Goal: Information Seeking & Learning: Check status

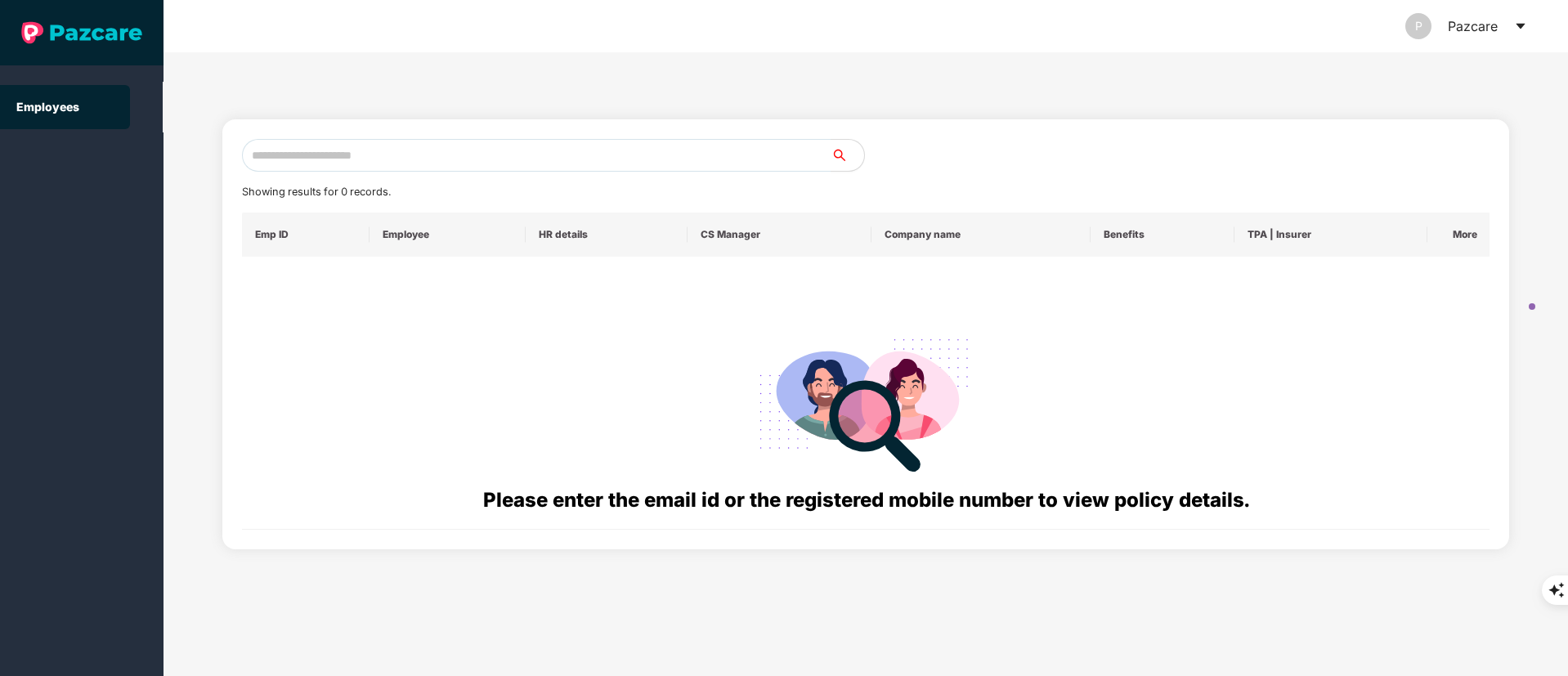
click at [319, 158] on input "text" at bounding box center [537, 156] width 590 height 33
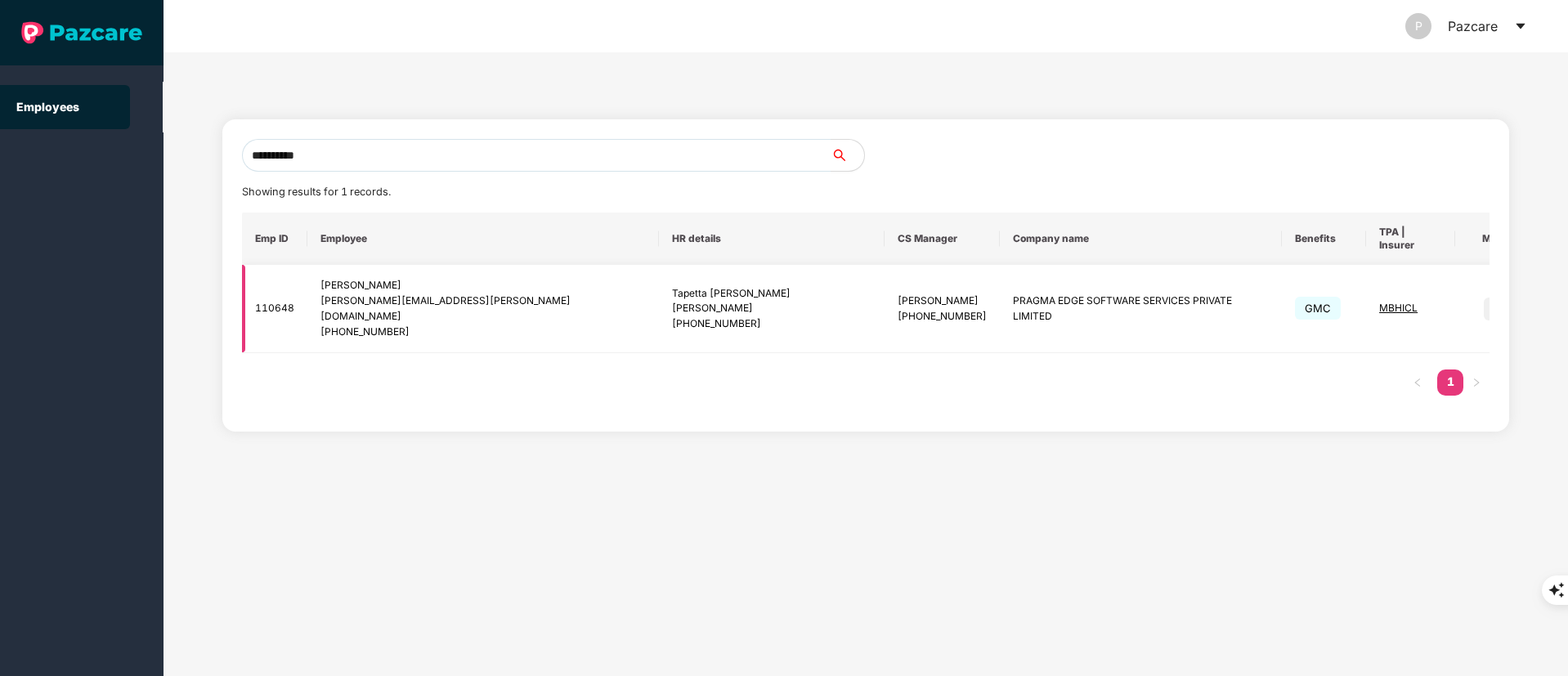
type input "**********"
click at [1484, 298] on img at bounding box center [1495, 309] width 23 height 23
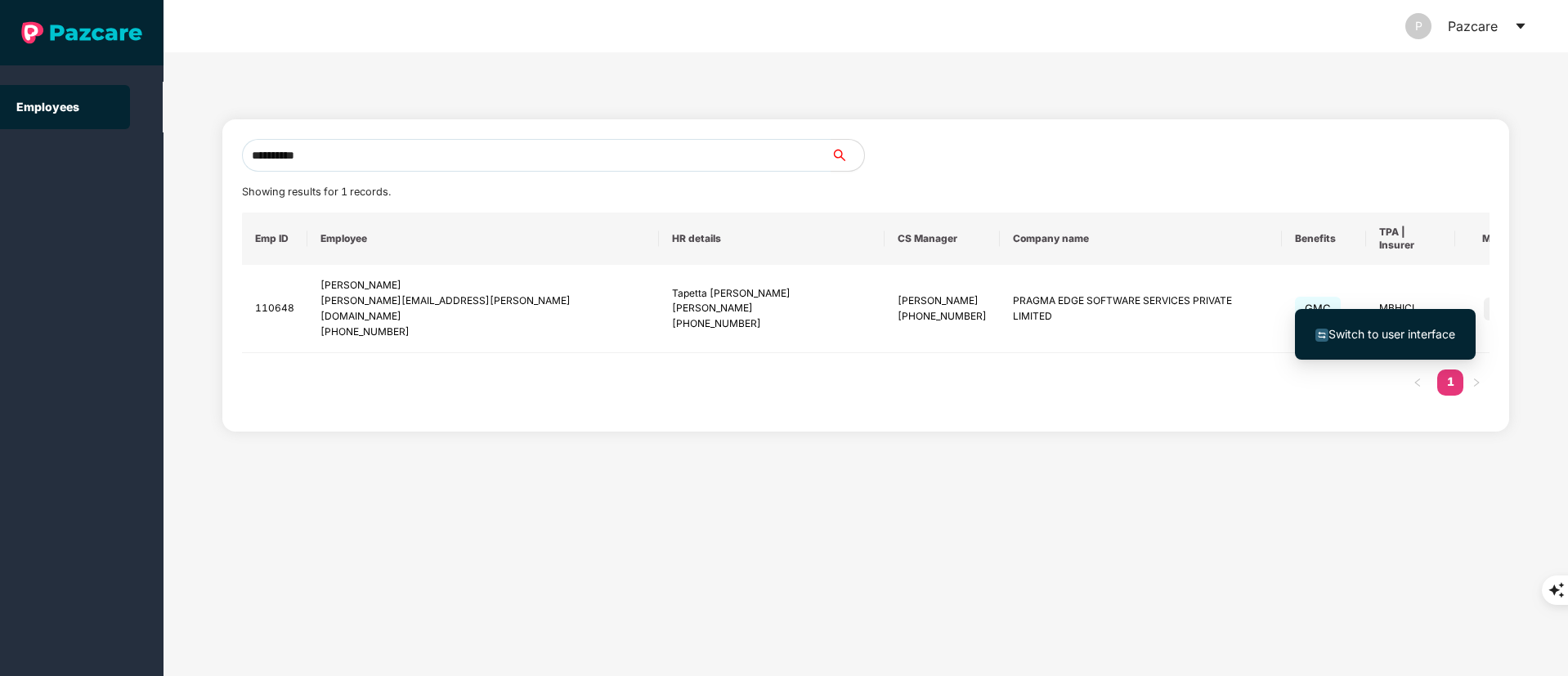
click at [1367, 328] on span "Switch to user interface" at bounding box center [1391, 334] width 126 height 14
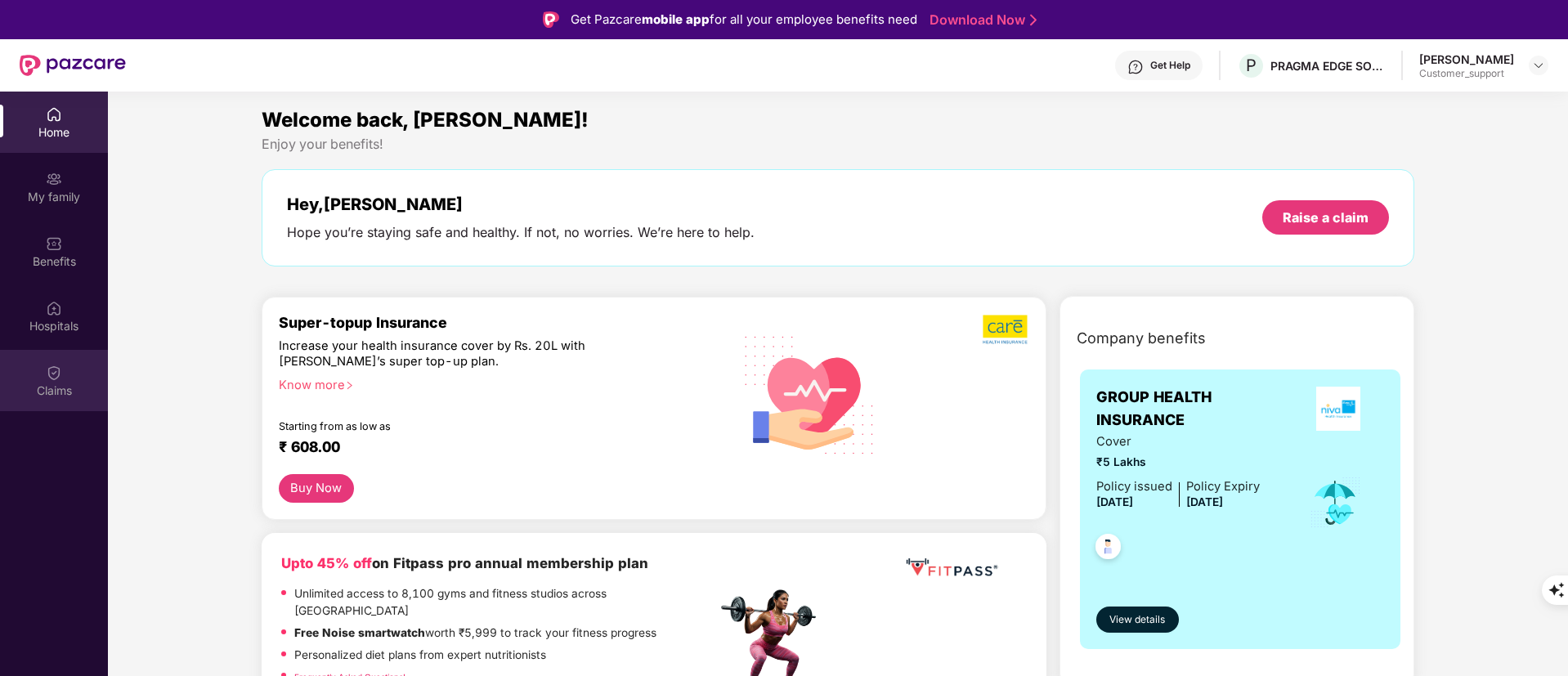
click at [36, 396] on div "Claims" at bounding box center [54, 390] width 108 height 16
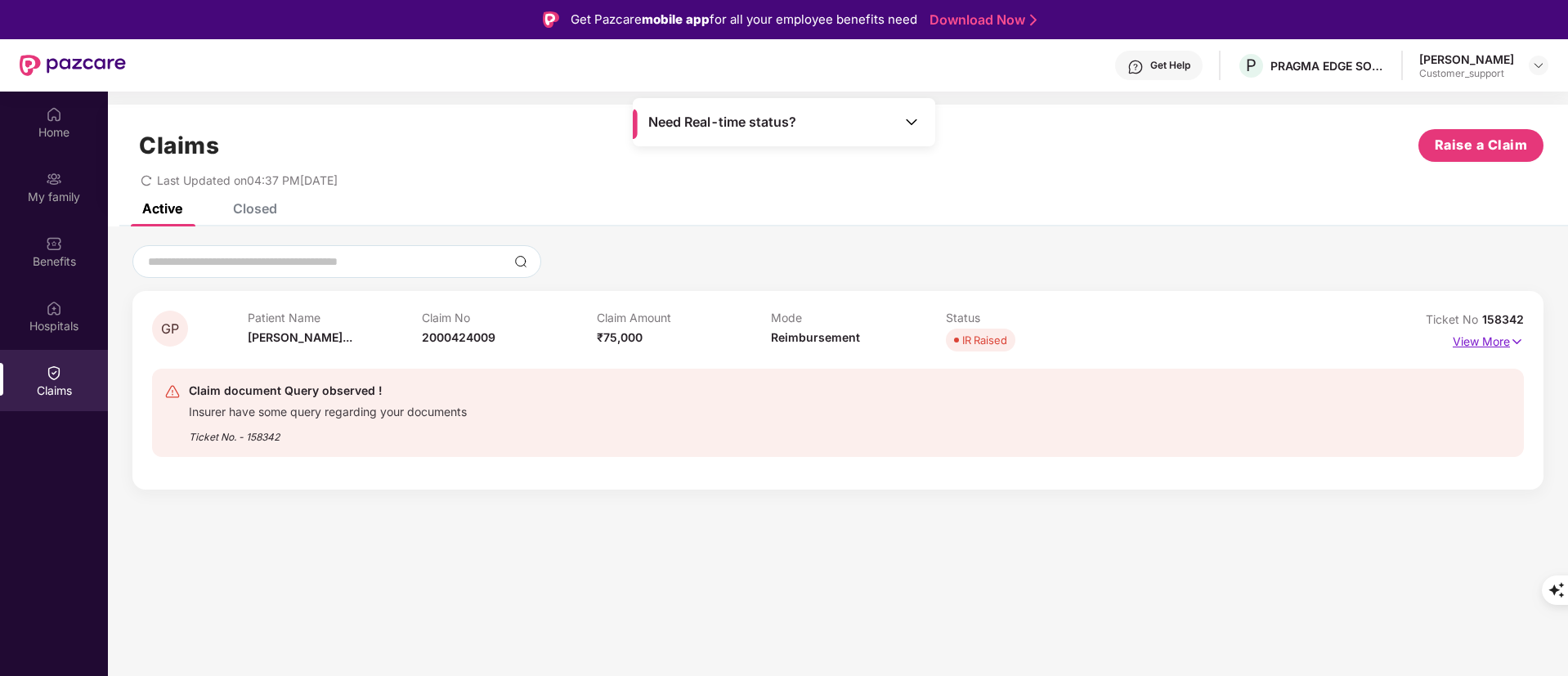
click at [1482, 344] on p "View More" at bounding box center [1488, 339] width 71 height 22
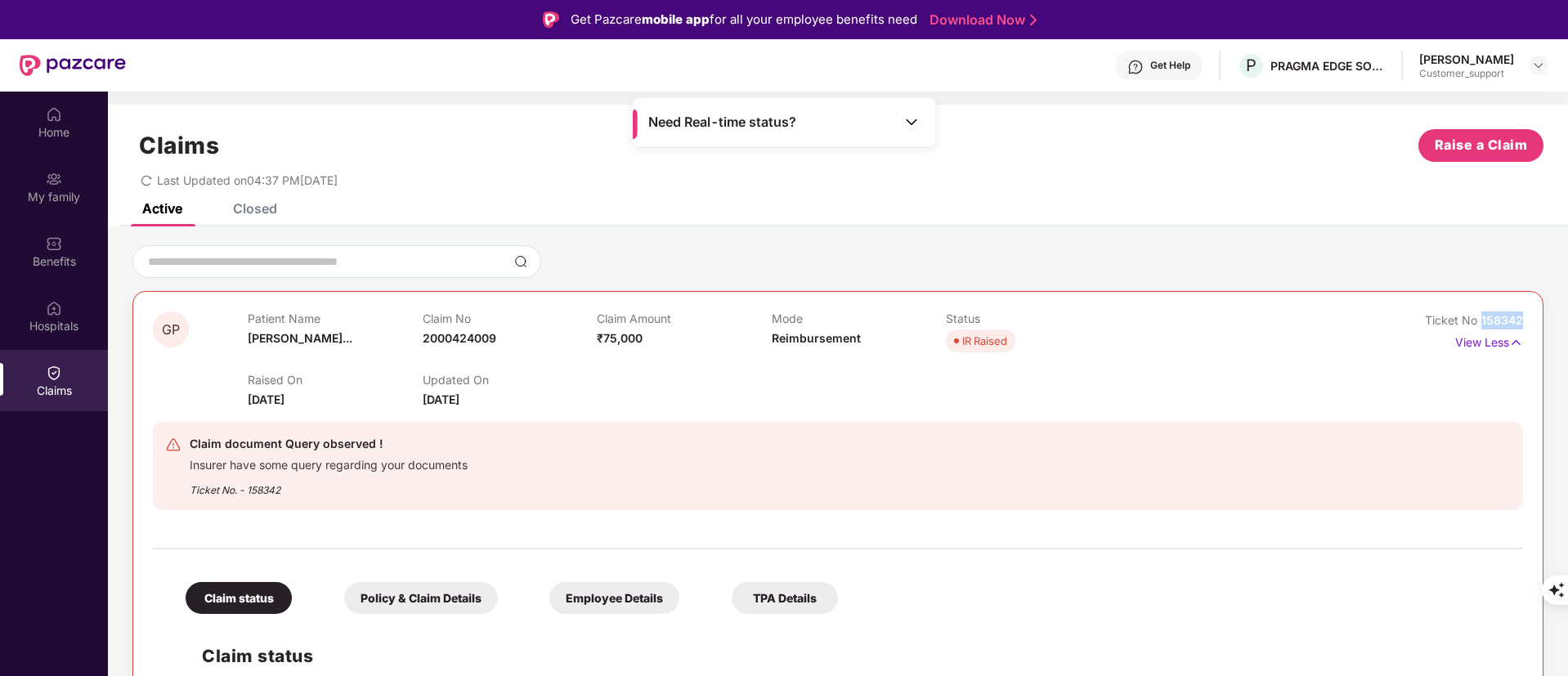
drag, startPoint x: 1477, startPoint y: 319, endPoint x: 1564, endPoint y: 314, distance: 87.1
click at [1564, 314] on div "GP Patient Name Gade Pravalik... Claim No 2000424009 Claim Amount ₹75,000 Mode …" at bounding box center [838, 608] width 1461 height 726
copy span "158342"
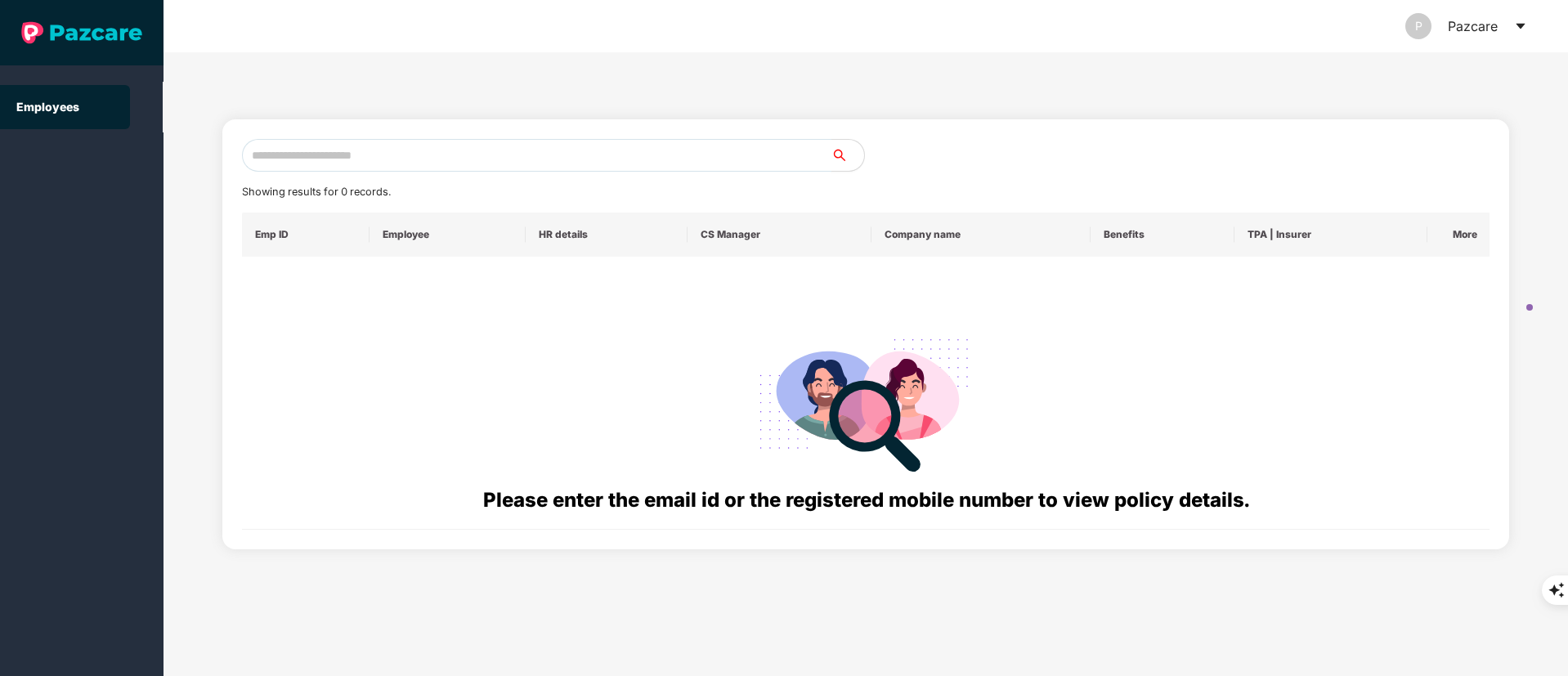
click at [292, 153] on input "text" at bounding box center [537, 156] width 590 height 33
paste input "**********"
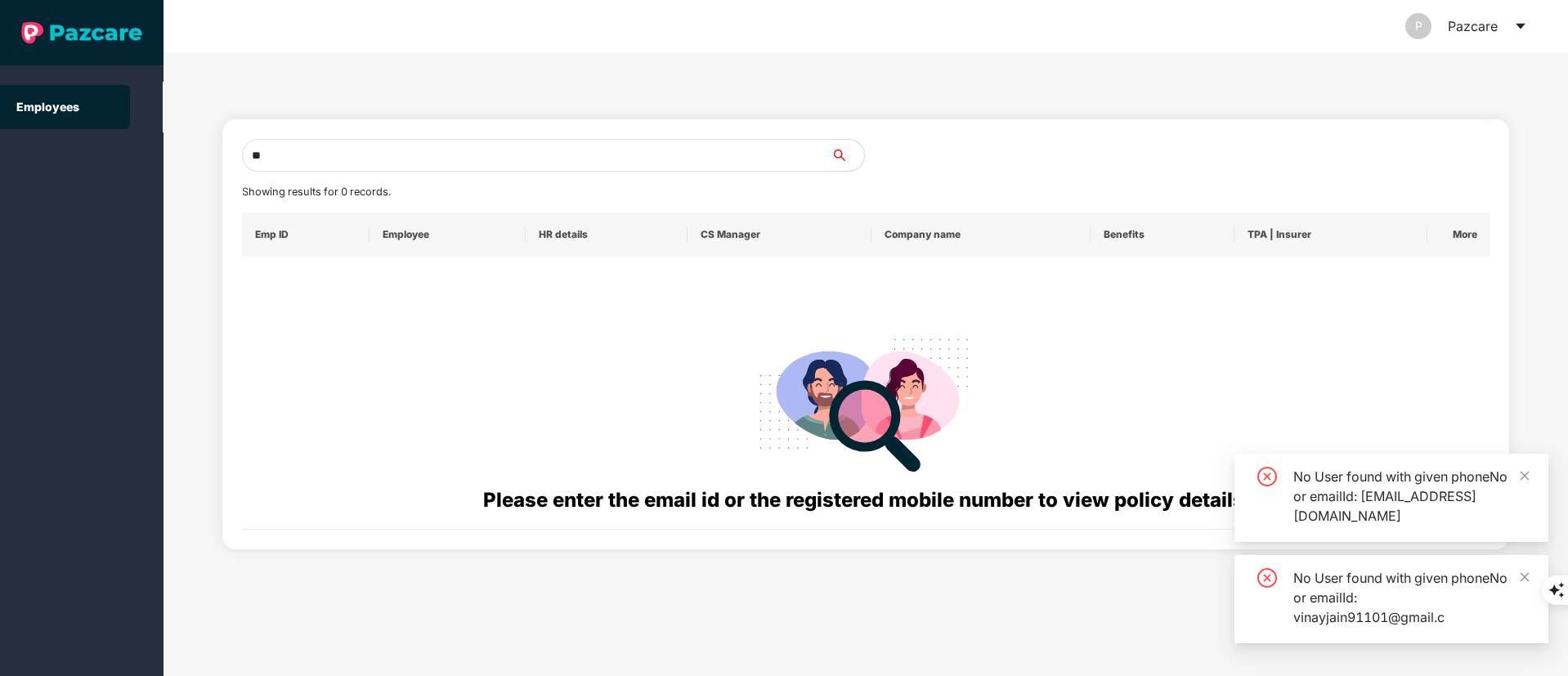
type input "*"
paste input "**********"
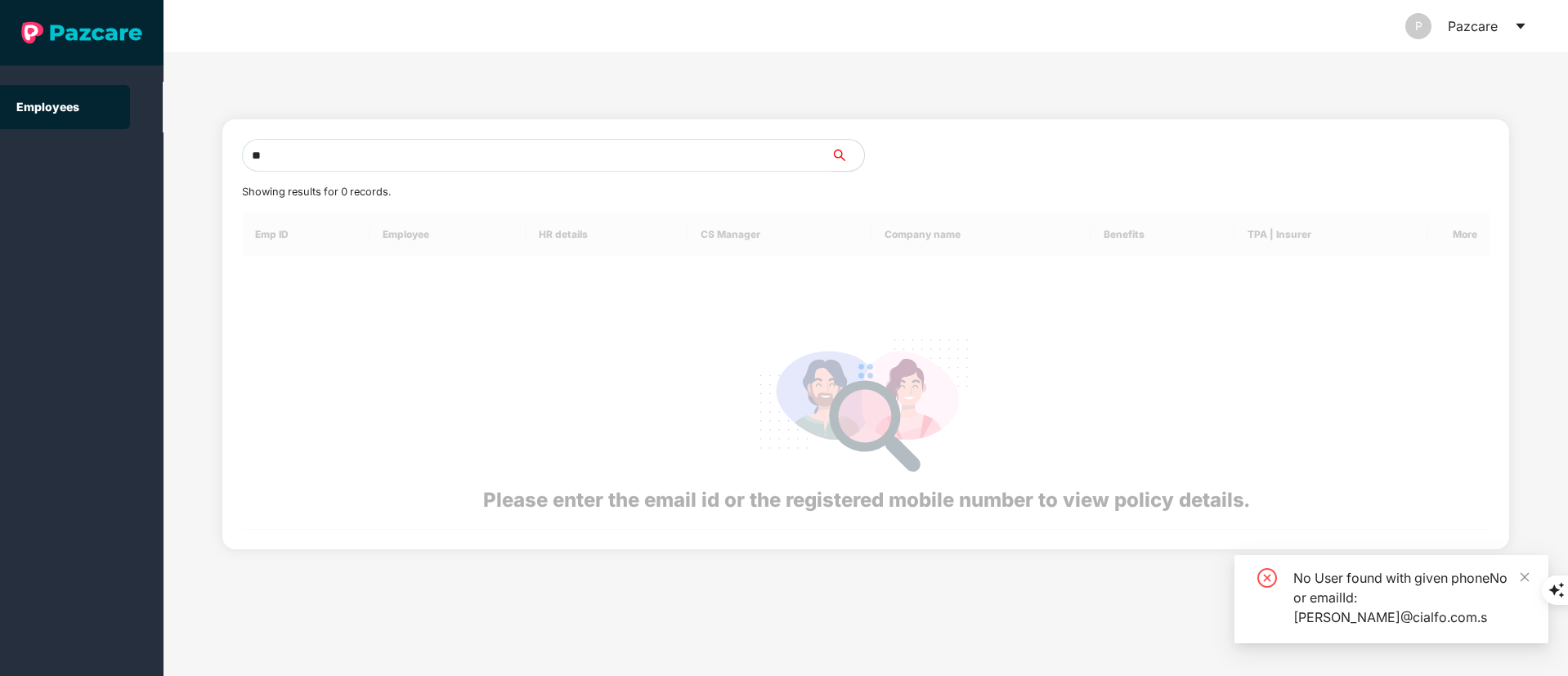
type input "*"
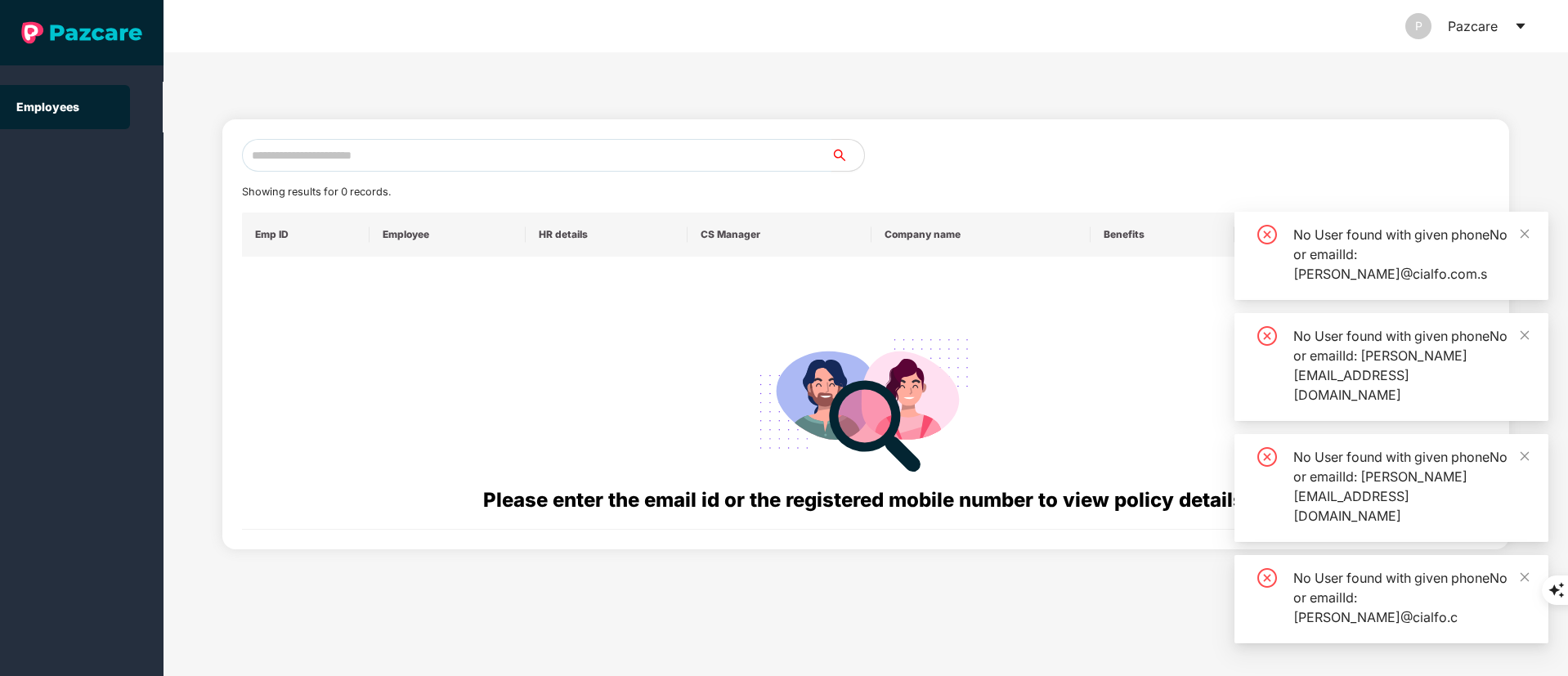
paste input "**********"
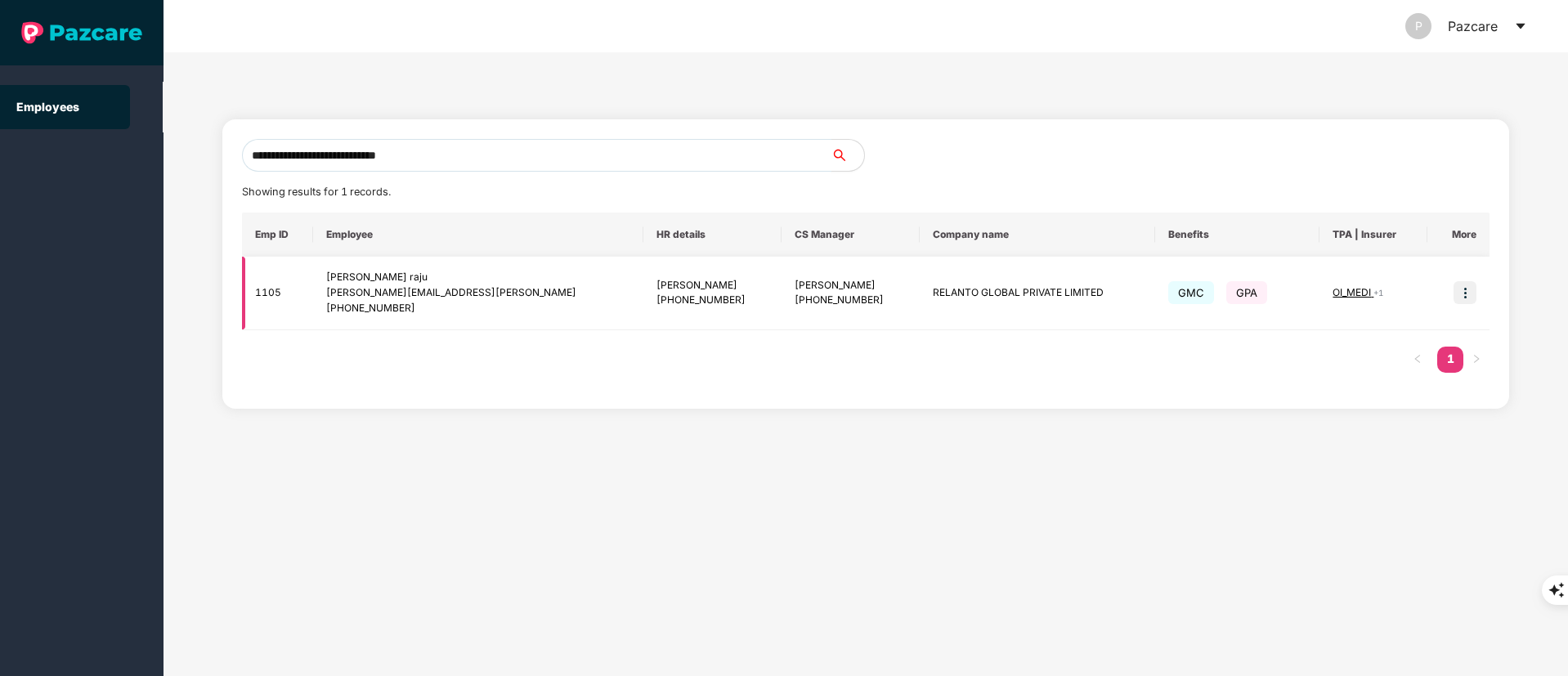
type input "**********"
click at [1468, 293] on img at bounding box center [1465, 293] width 23 height 23
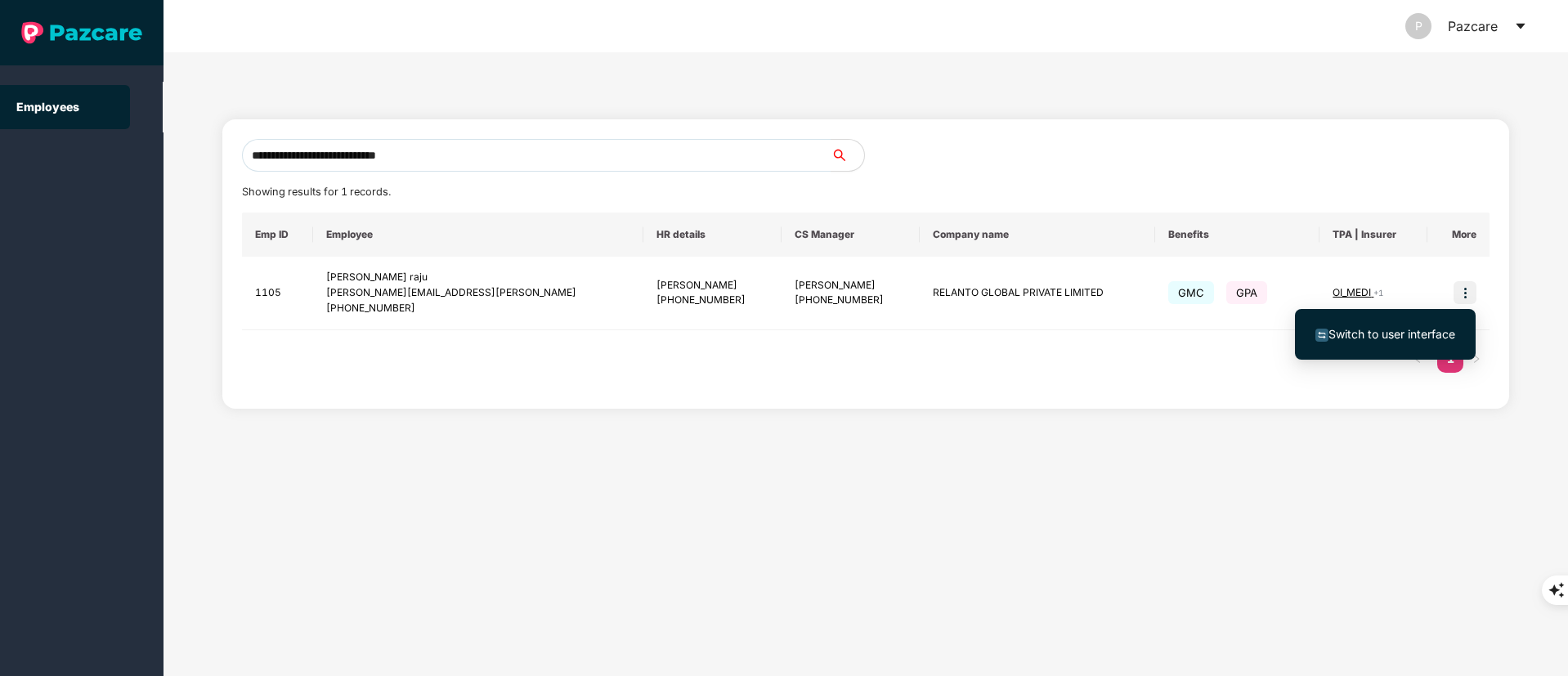
click at [1388, 315] on ul "Switch to user interface" at bounding box center [1385, 334] width 181 height 51
click at [1377, 328] on span "Switch to user interface" at bounding box center [1391, 334] width 126 height 14
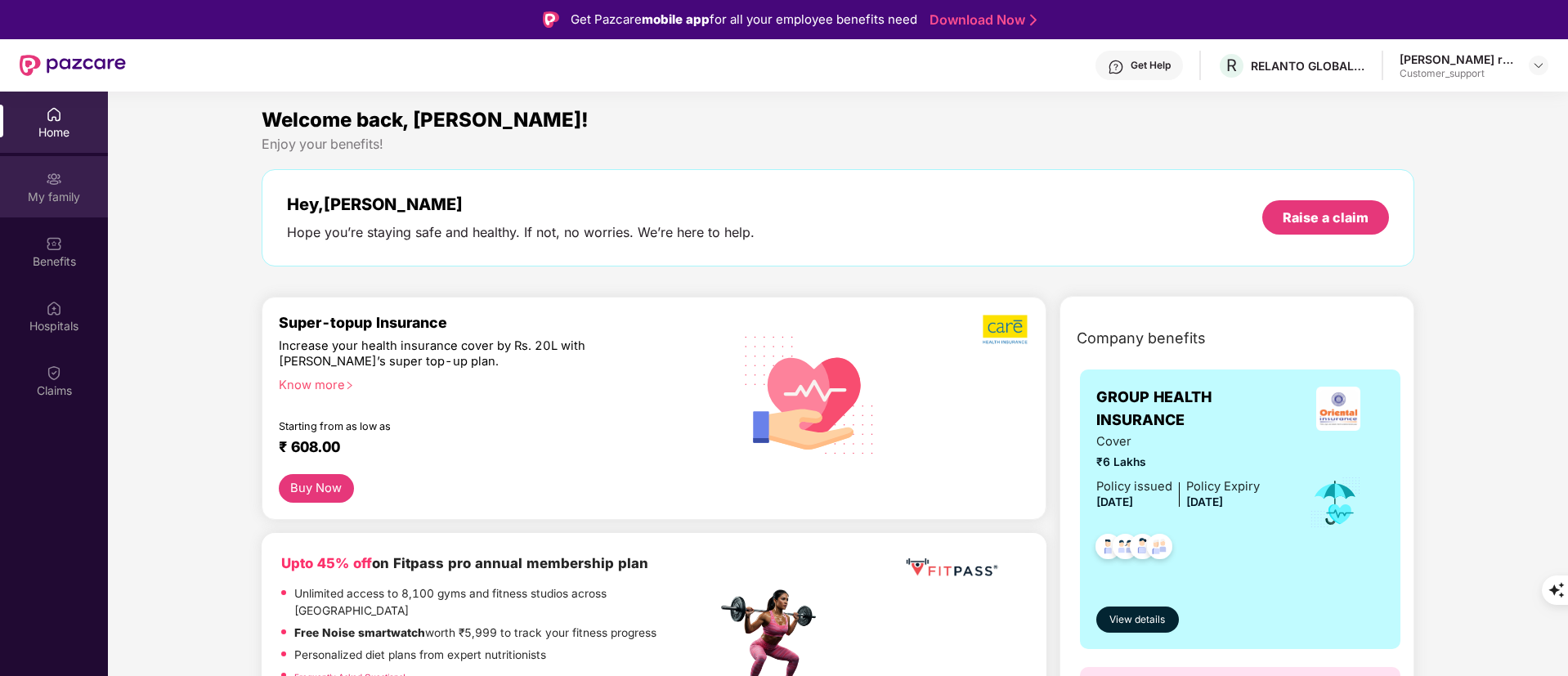
click at [33, 173] on div "My family" at bounding box center [54, 186] width 108 height 61
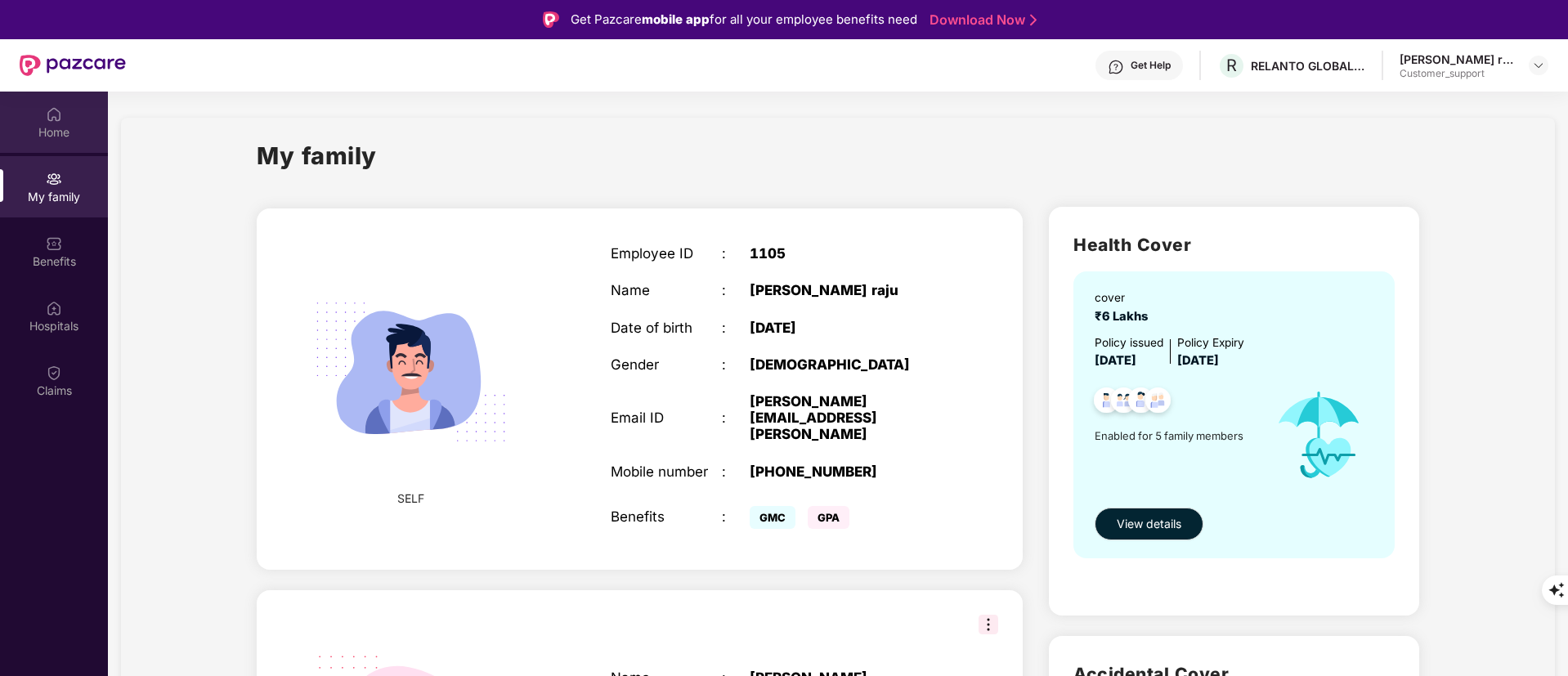
click at [42, 104] on div "Home" at bounding box center [54, 122] width 108 height 61
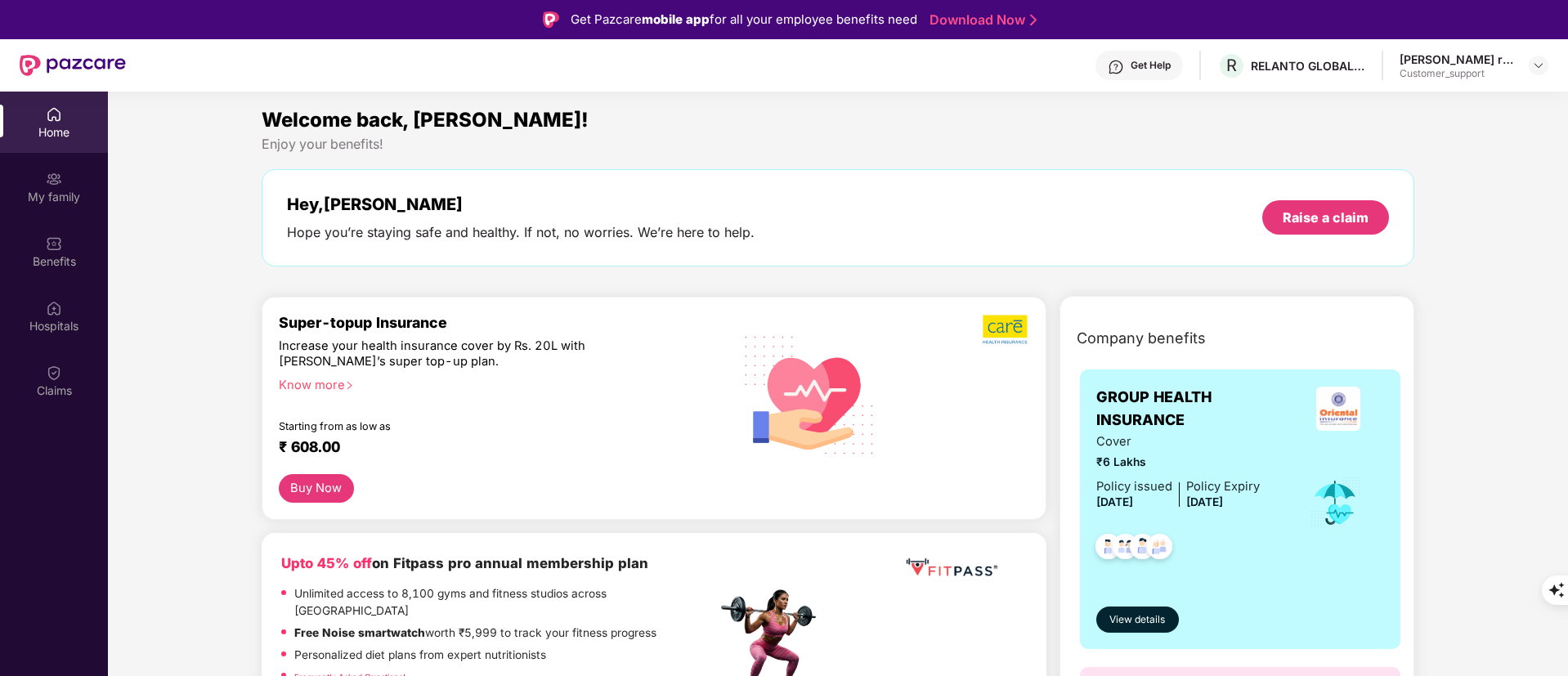
click at [308, 375] on div "Super-topup Insurance Increase your health insurance cover by Rs. 20L with PazC…" at bounding box center [498, 394] width 438 height 160
click at [308, 377] on div "Know more" at bounding box center [493, 383] width 429 height 11
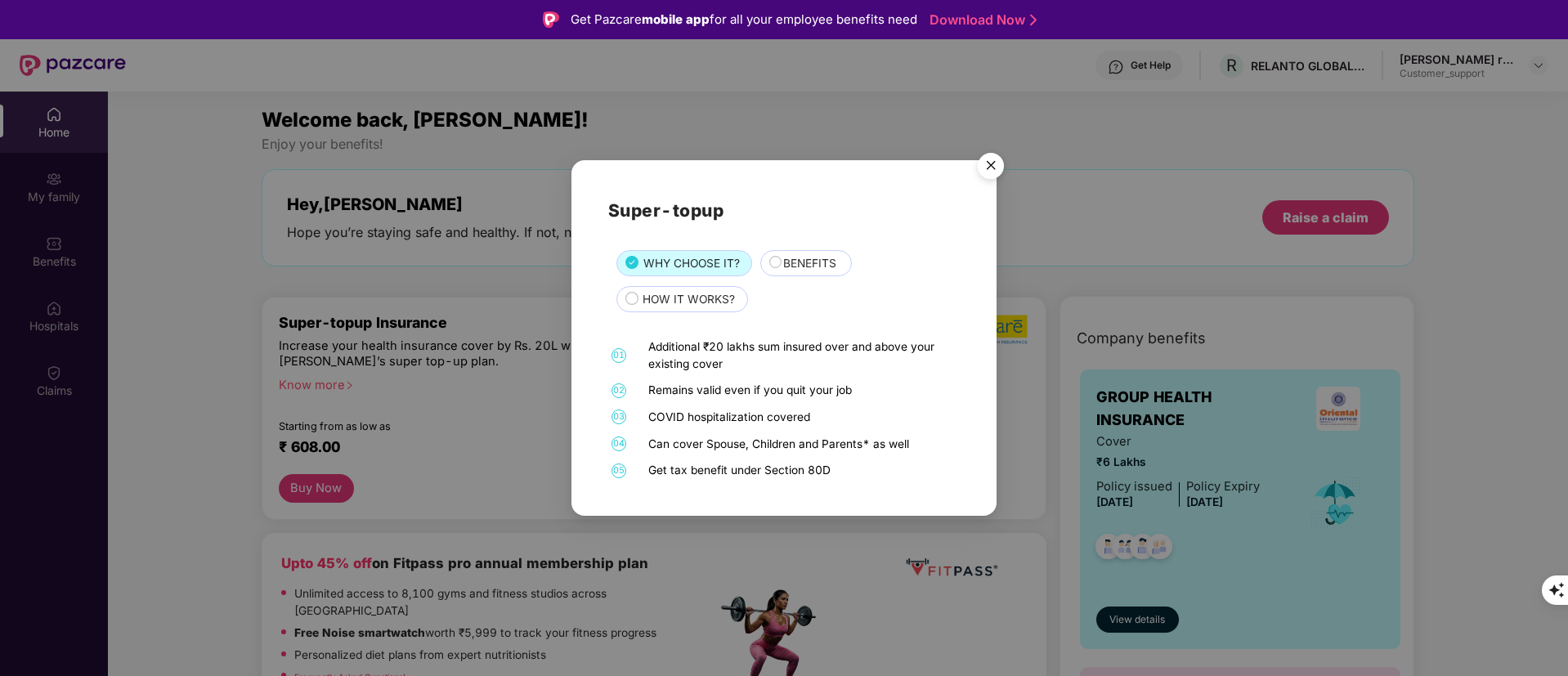
click at [790, 275] on div "BENEFITS" at bounding box center [806, 263] width 93 height 26
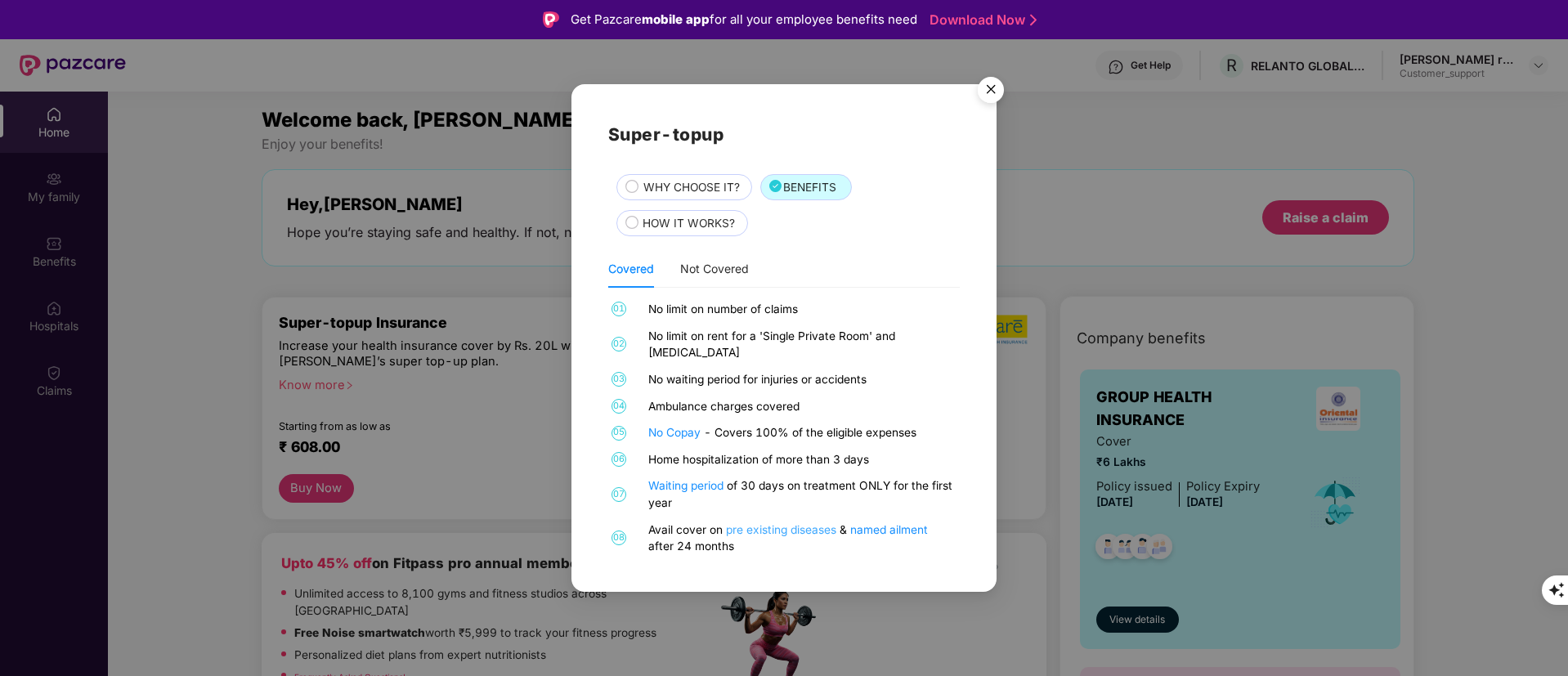
click at [761, 526] on link "pre existing diseases" at bounding box center [783, 529] width 113 height 13
drag, startPoint x: 714, startPoint y: 518, endPoint x: 837, endPoint y: 521, distance: 123.0
click at [837, 521] on div "Avail cover on pre existing diseases & named ailment after 24 months" at bounding box center [802, 538] width 307 height 34
copy div "n pre existing diseases"
click at [907, 523] on link "named ailment" at bounding box center [889, 529] width 78 height 13
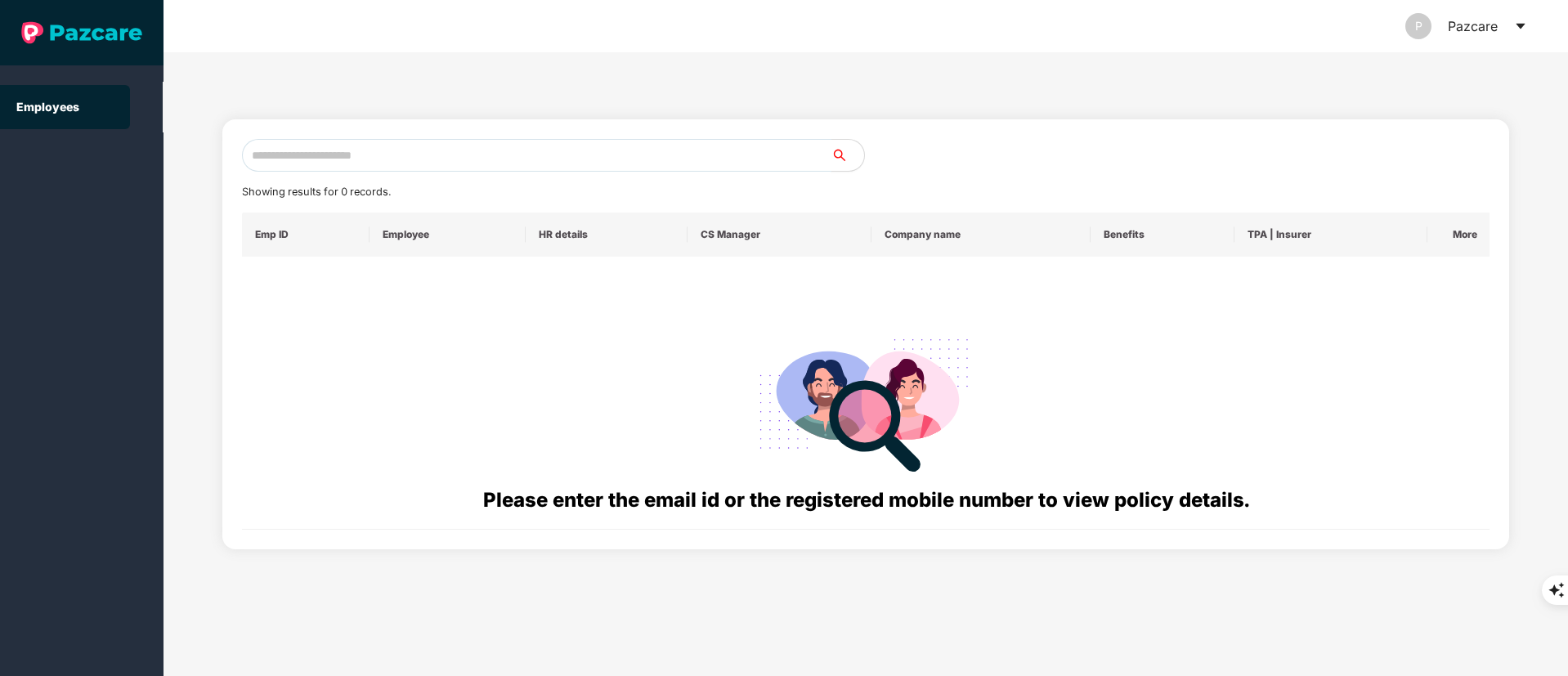
click at [322, 151] on input "text" at bounding box center [537, 156] width 590 height 33
paste input "**********"
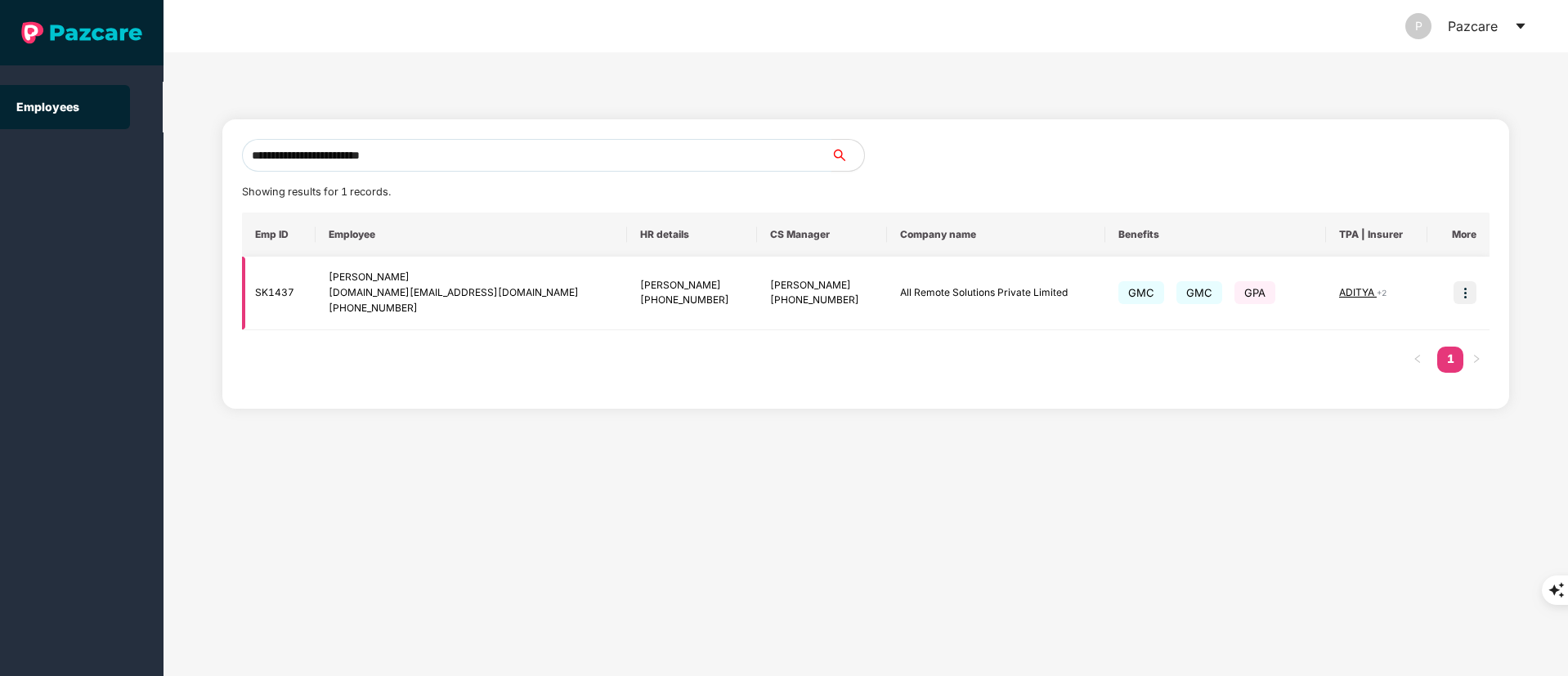
type input "**********"
click at [1472, 291] on img at bounding box center [1465, 293] width 23 height 23
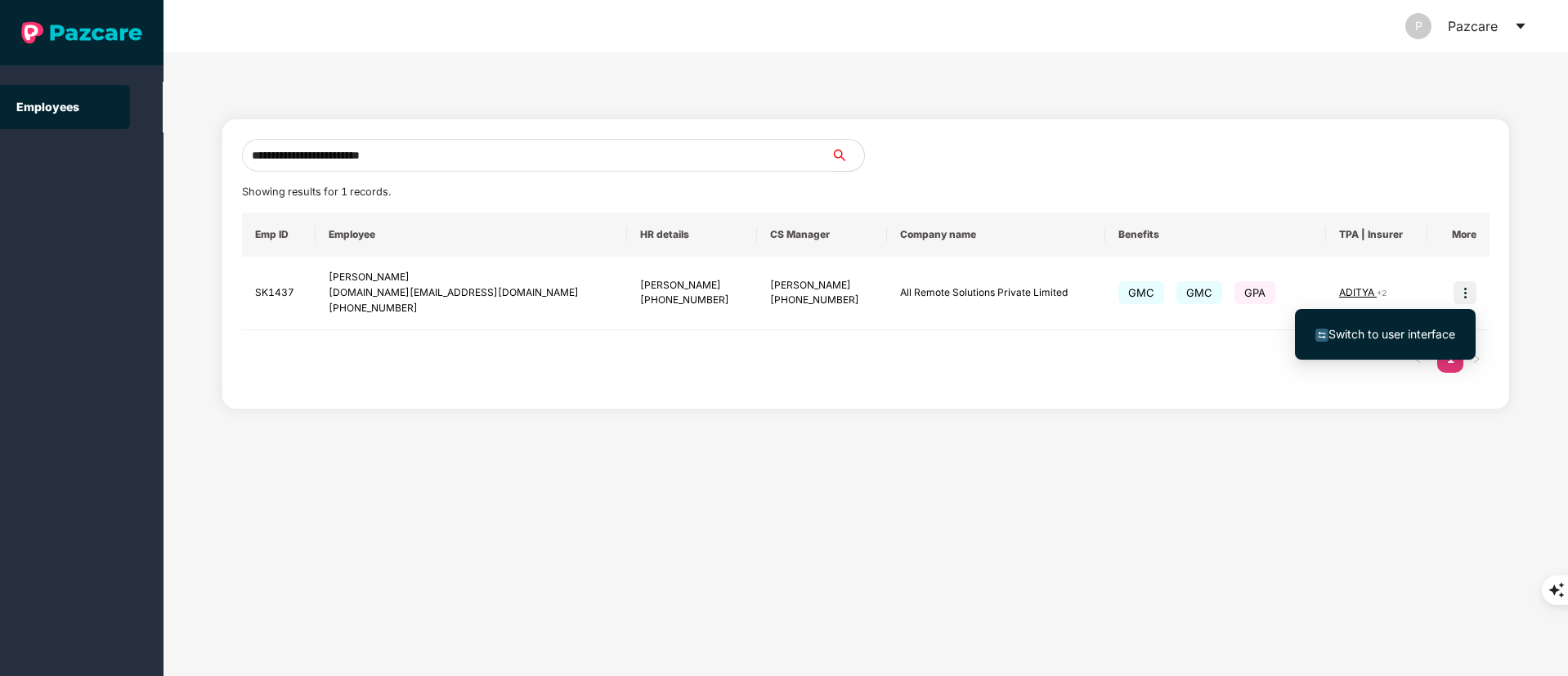
click at [1397, 334] on span "Switch to user interface" at bounding box center [1391, 334] width 126 height 14
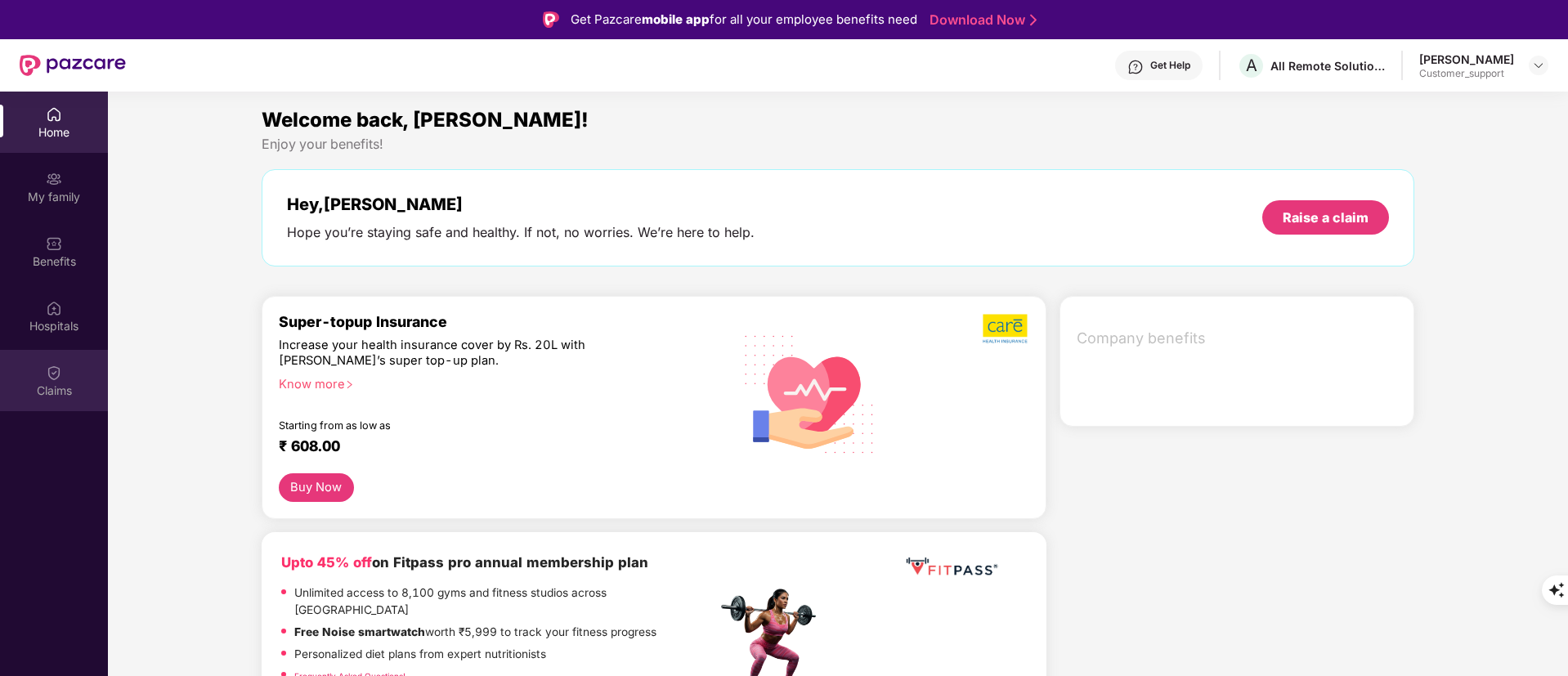
click at [69, 378] on div "Claims" at bounding box center [54, 380] width 108 height 61
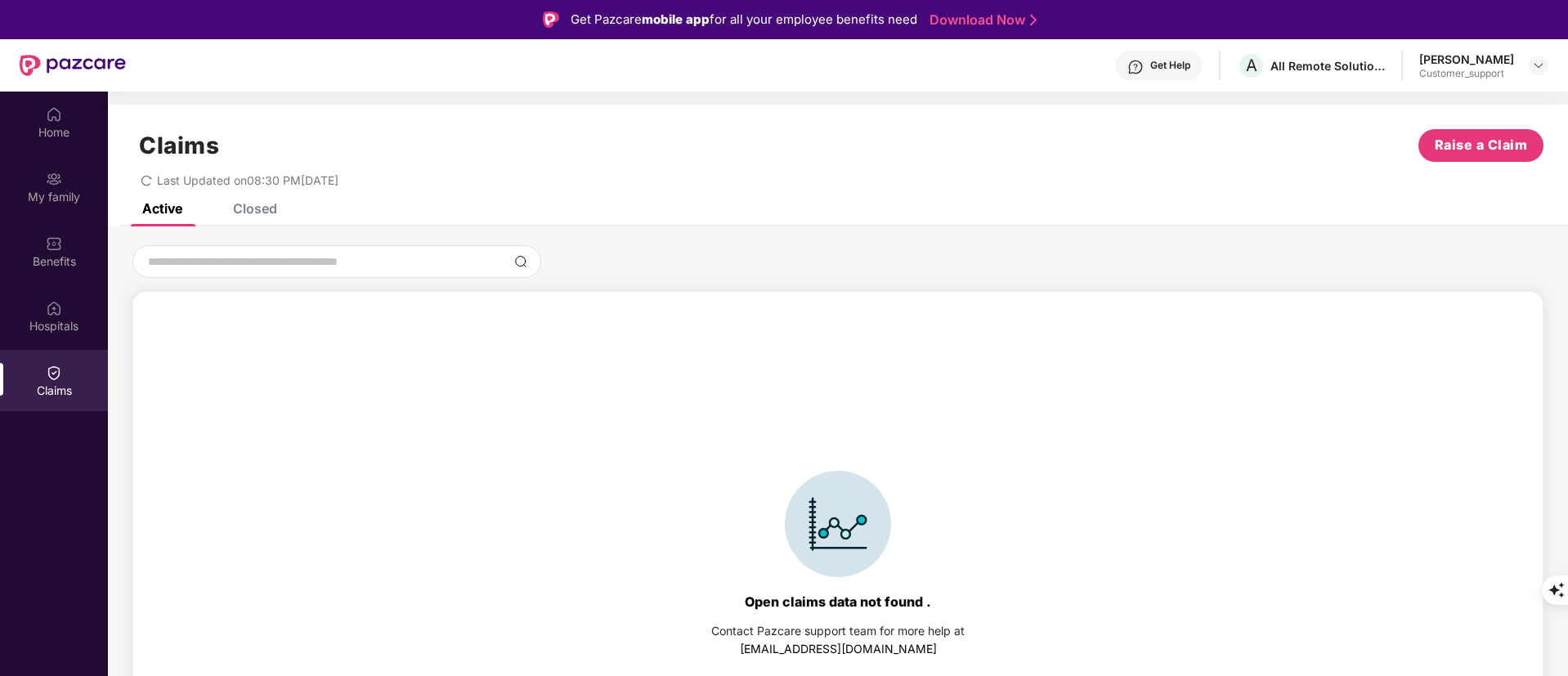
click at [262, 225] on div "Closed" at bounding box center [242, 209] width 68 height 36
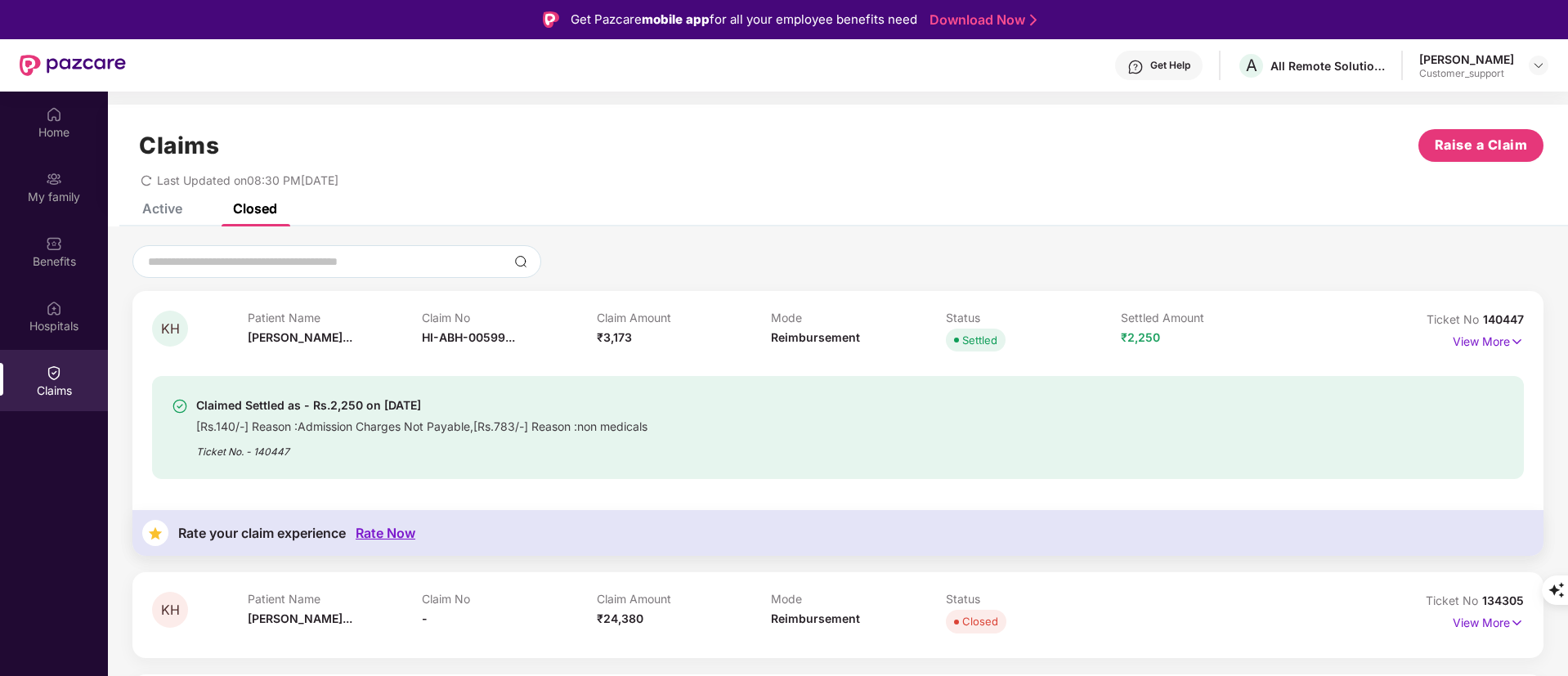
scroll to position [110, 0]
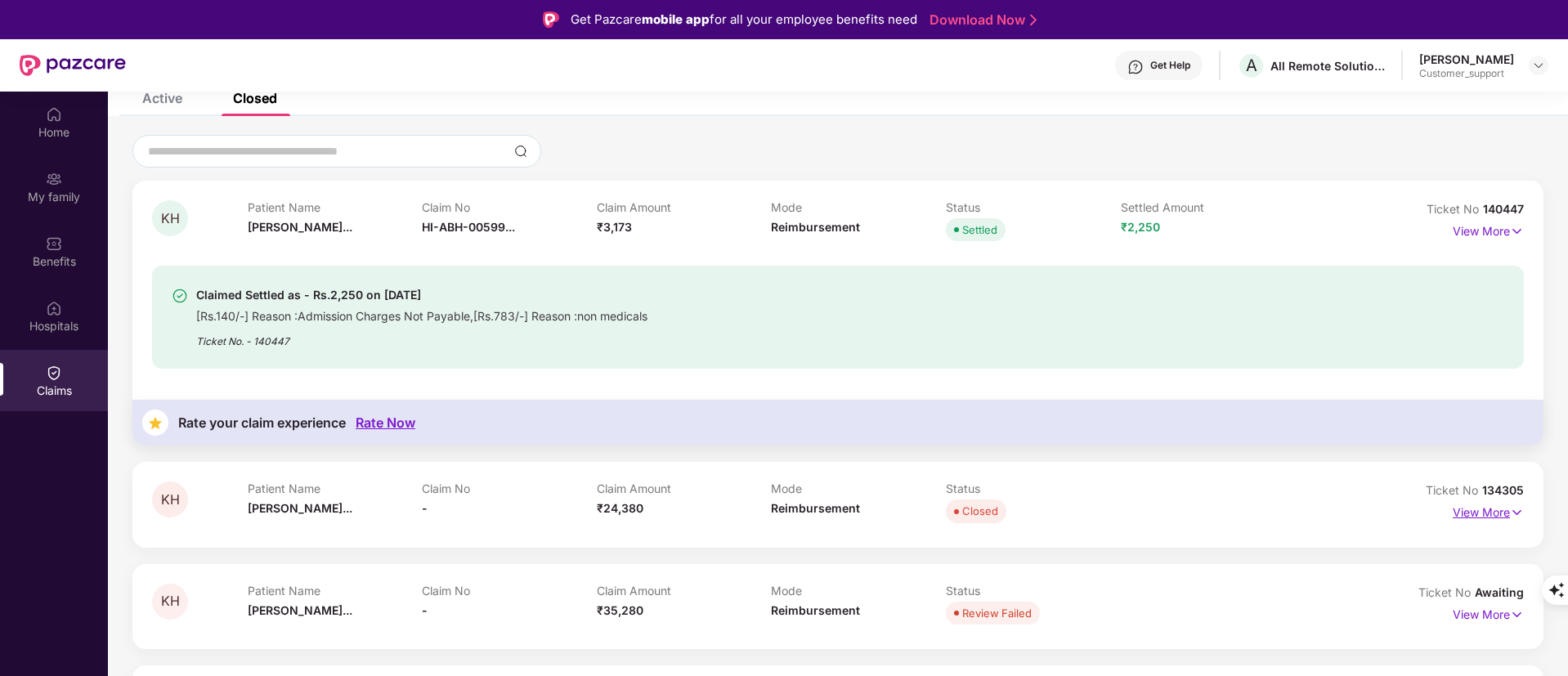
click at [1484, 512] on p "View More" at bounding box center [1488, 510] width 71 height 22
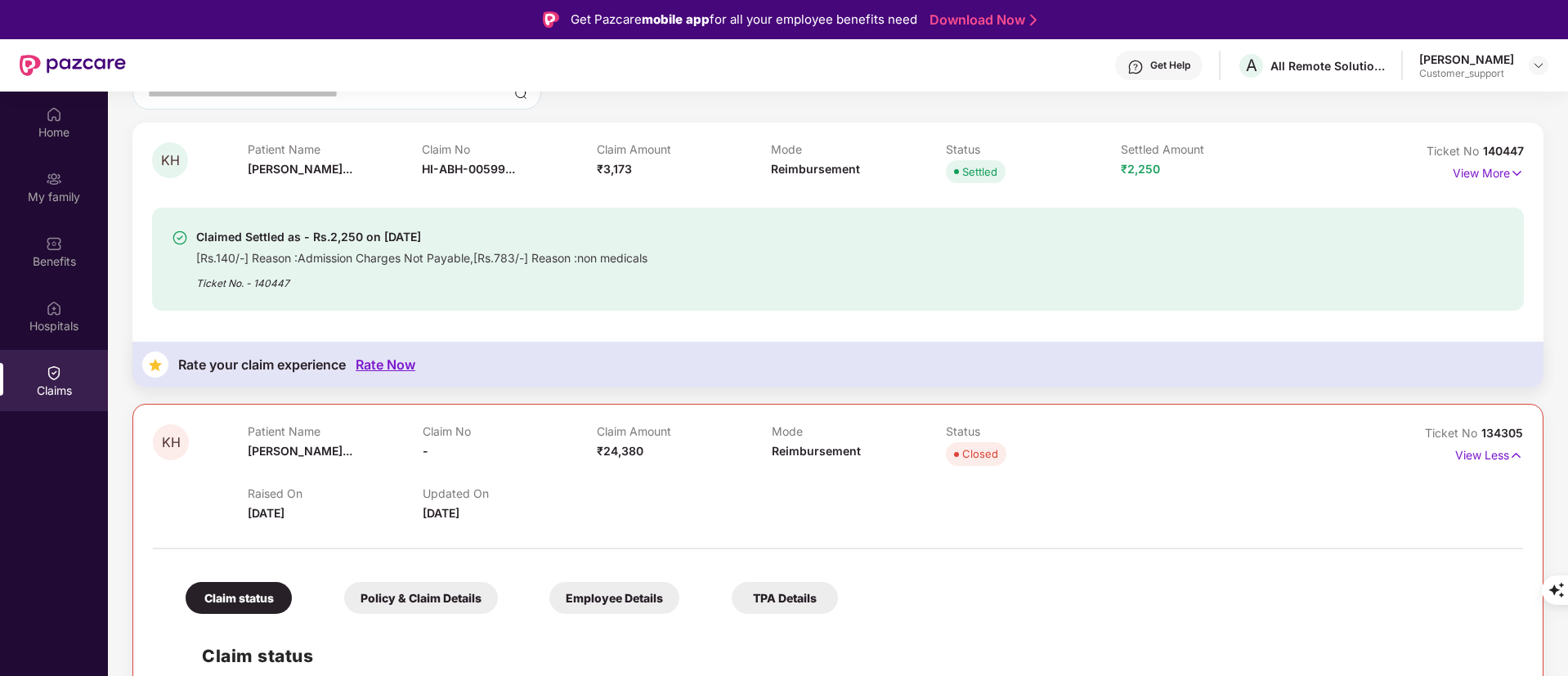
scroll to position [167, 0]
click at [1502, 433] on span "134305" at bounding box center [1502, 435] width 42 height 14
drag, startPoint x: 1481, startPoint y: 431, endPoint x: 1520, endPoint y: 438, distance: 39.6
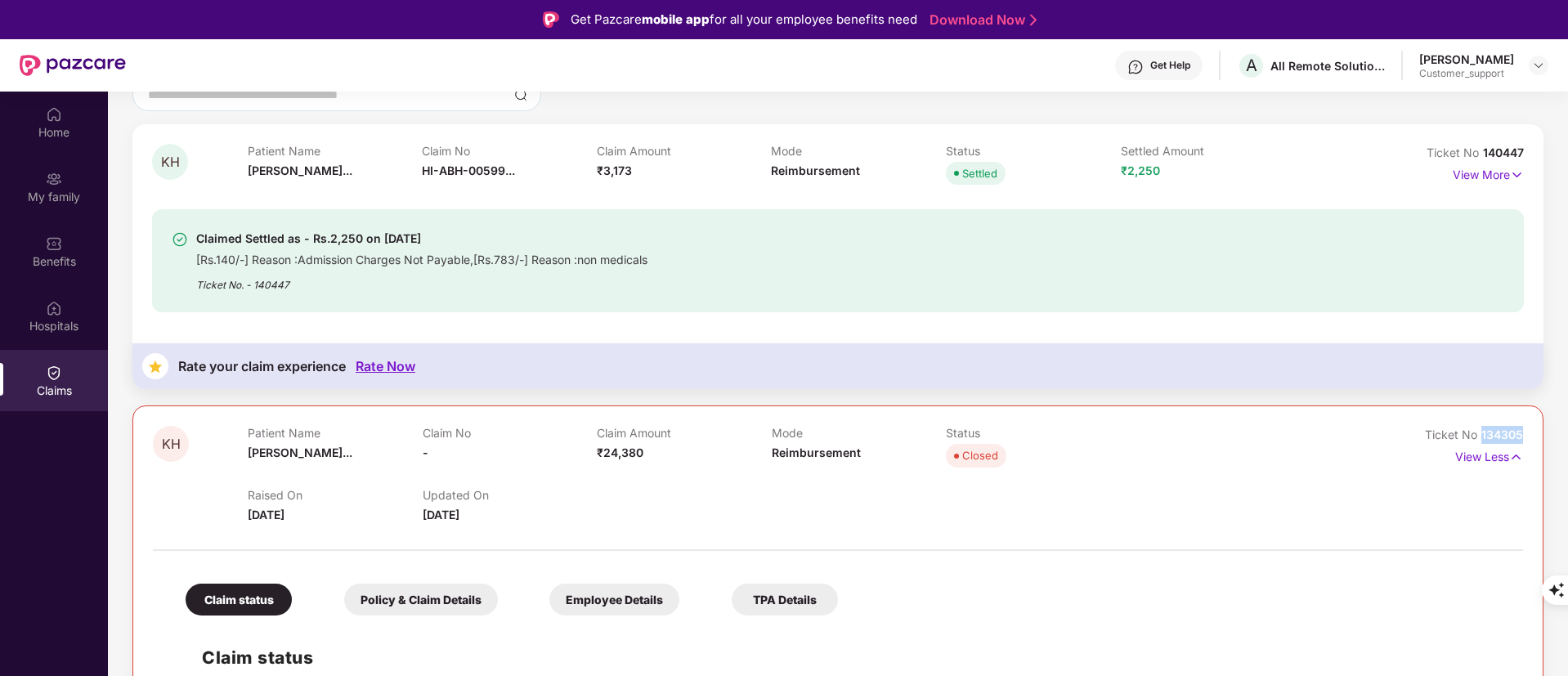
click at [1520, 438] on span "134305" at bounding box center [1502, 435] width 42 height 14
copy span "134305"
click at [1543, 66] on img at bounding box center [1539, 65] width 13 height 13
click at [1500, 103] on div "Switch to support view" at bounding box center [1462, 104] width 213 height 32
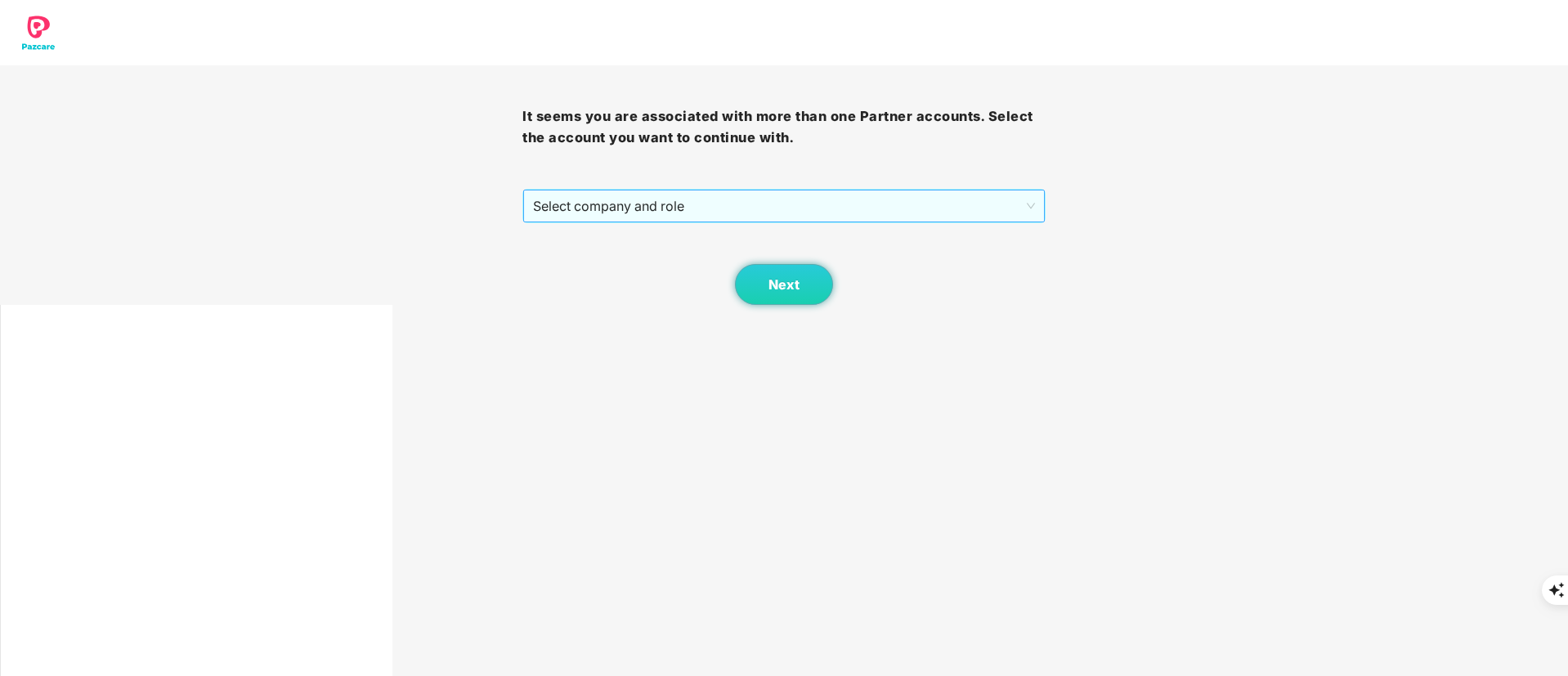
click at [851, 222] on div "Select company and role" at bounding box center [783, 206] width 522 height 35
click at [836, 213] on span "Select company and role" at bounding box center [784, 206] width 501 height 31
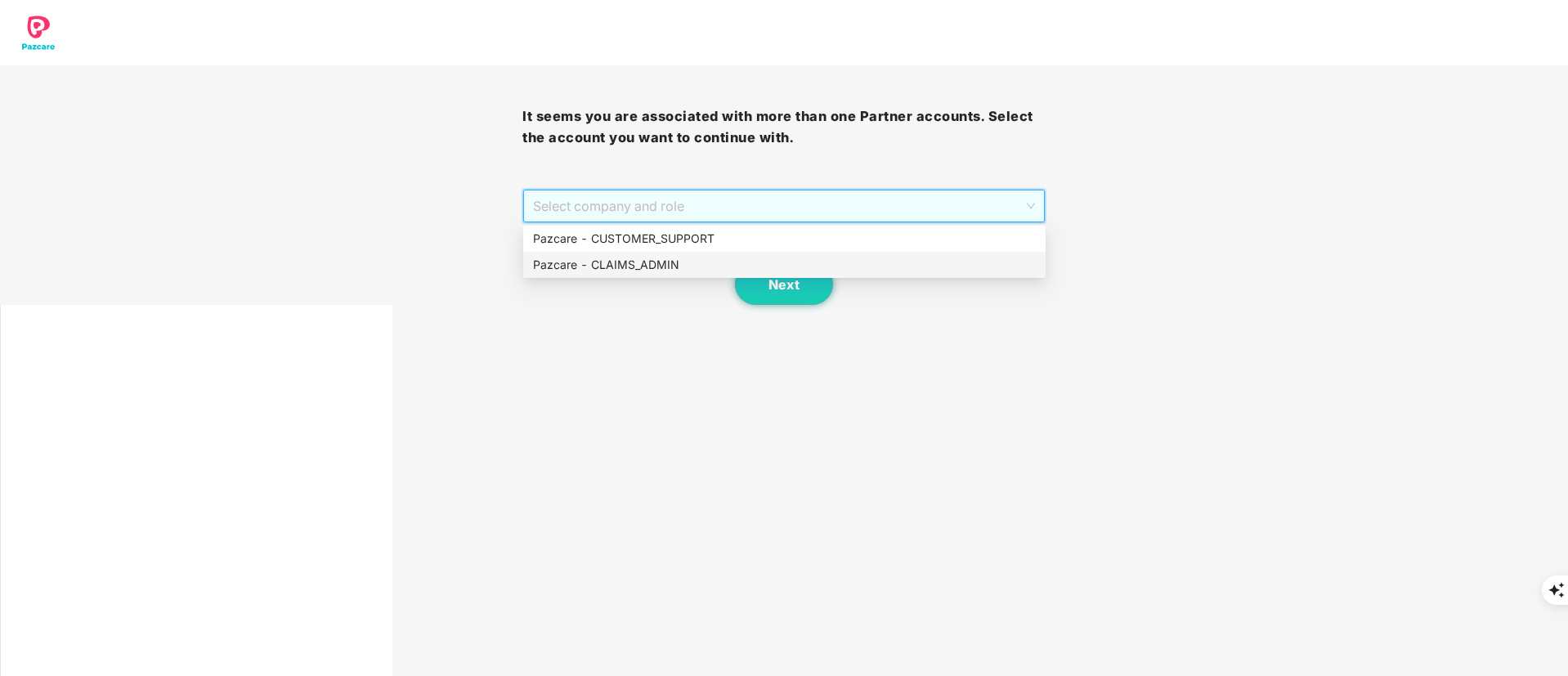
click at [795, 259] on div "Pazcare - CLAIMS_ADMIN" at bounding box center [784, 265] width 503 height 18
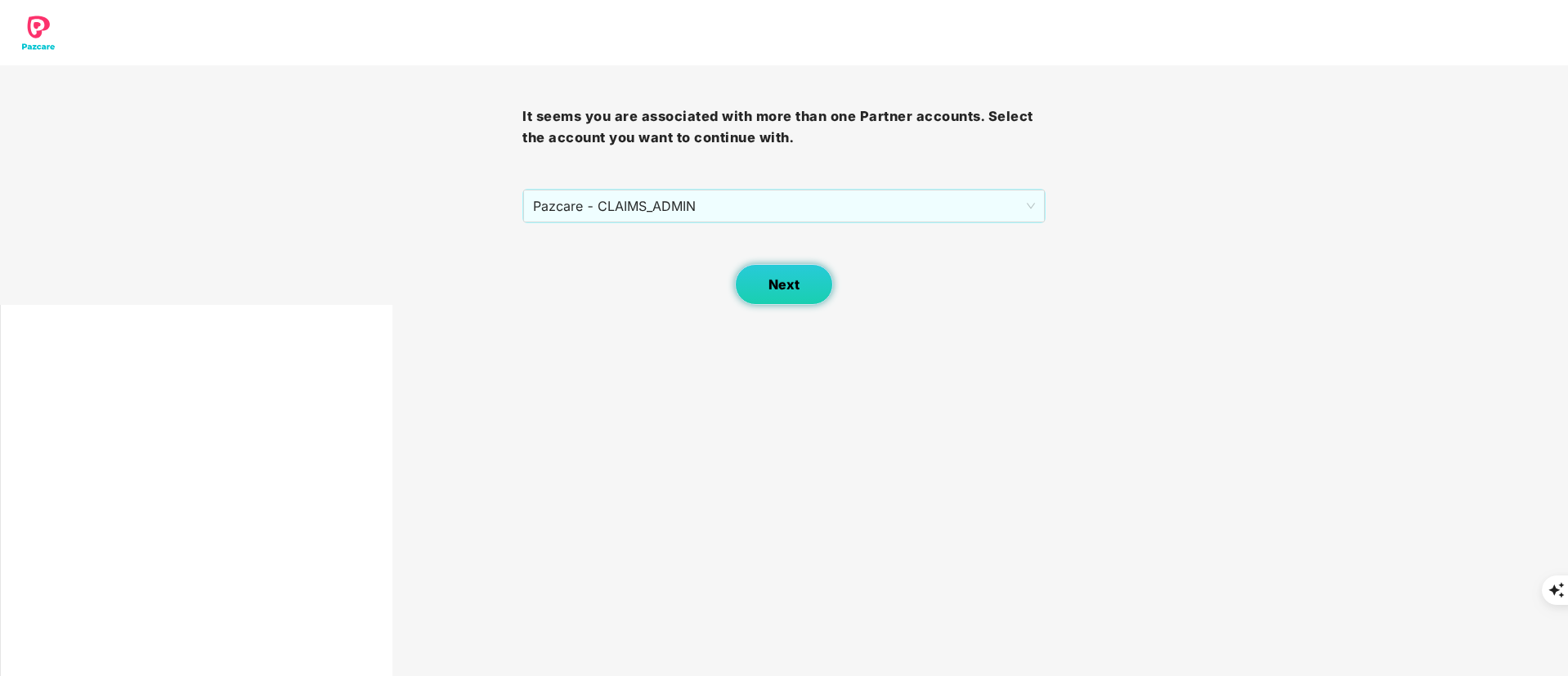
click at [774, 295] on button "Next" at bounding box center [784, 284] width 98 height 41
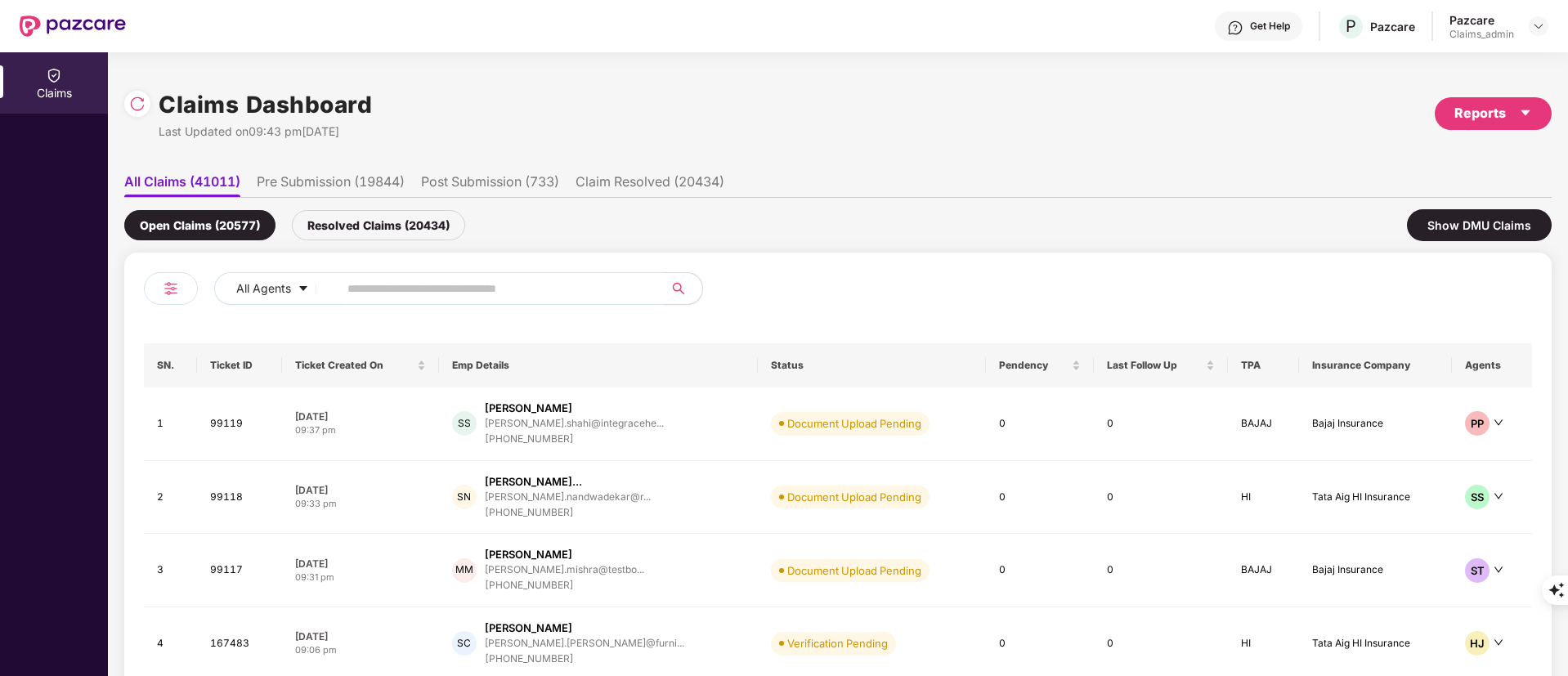
click at [562, 296] on input "text" at bounding box center [494, 288] width 294 height 24
paste input "******"
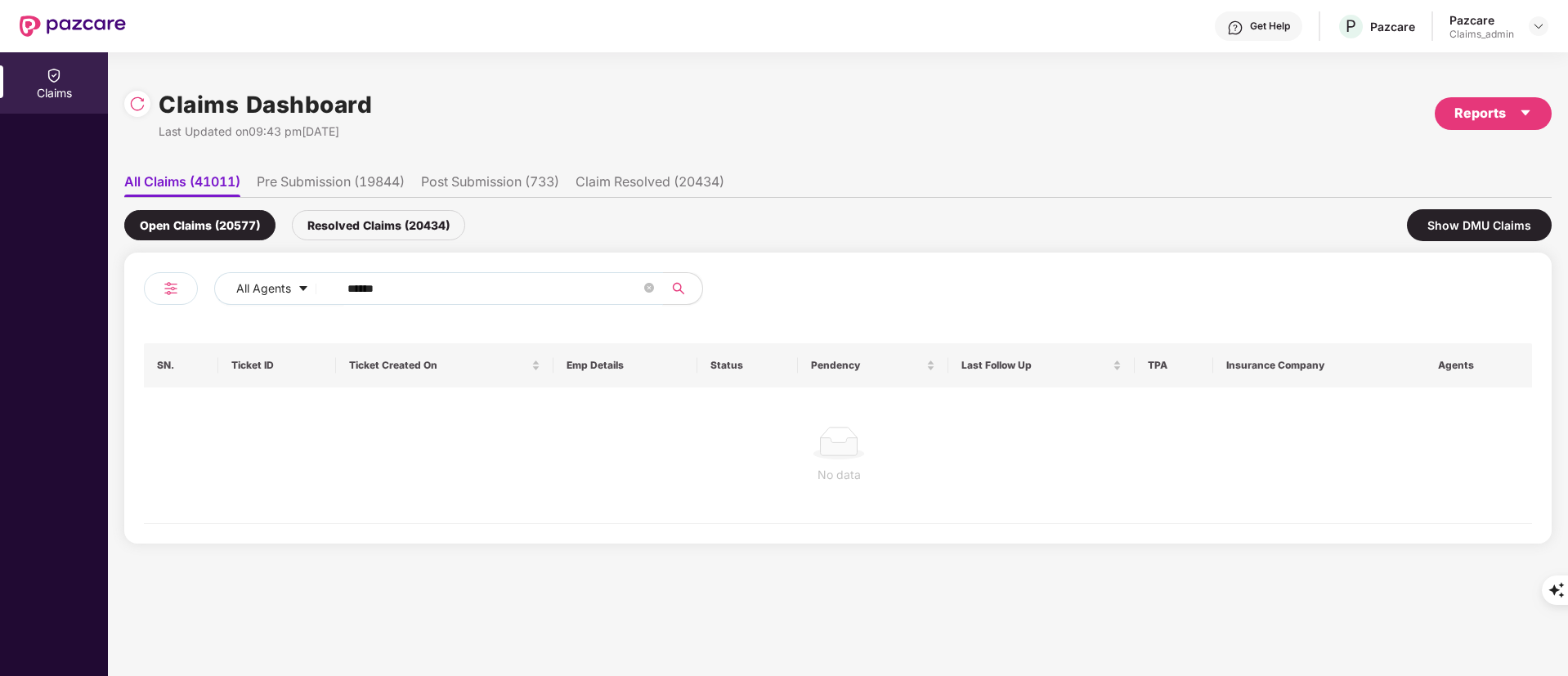
type input "******"
click at [373, 225] on div "Resolved Claims (20434)" at bounding box center [378, 225] width 173 height 30
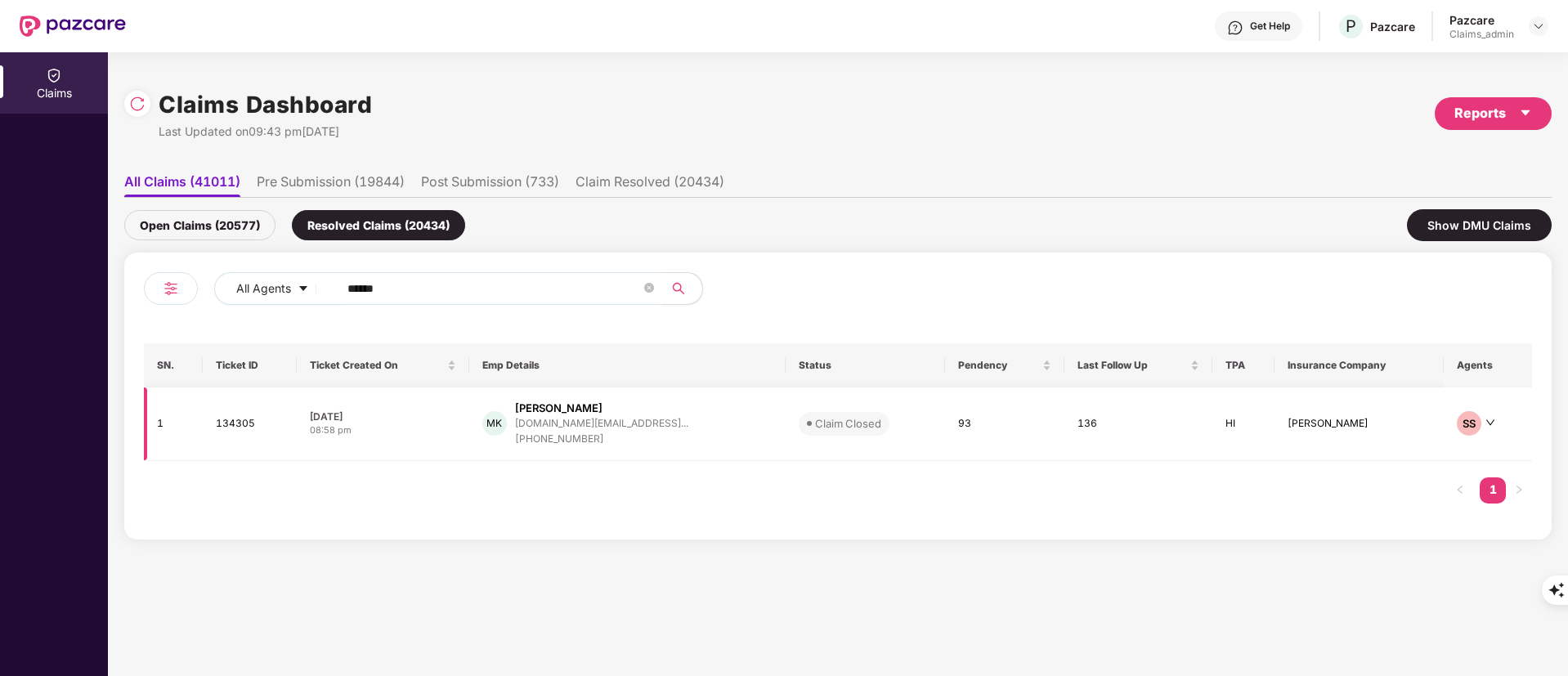
click at [560, 414] on div "[PERSON_NAME]" at bounding box center [558, 409] width 87 height 16
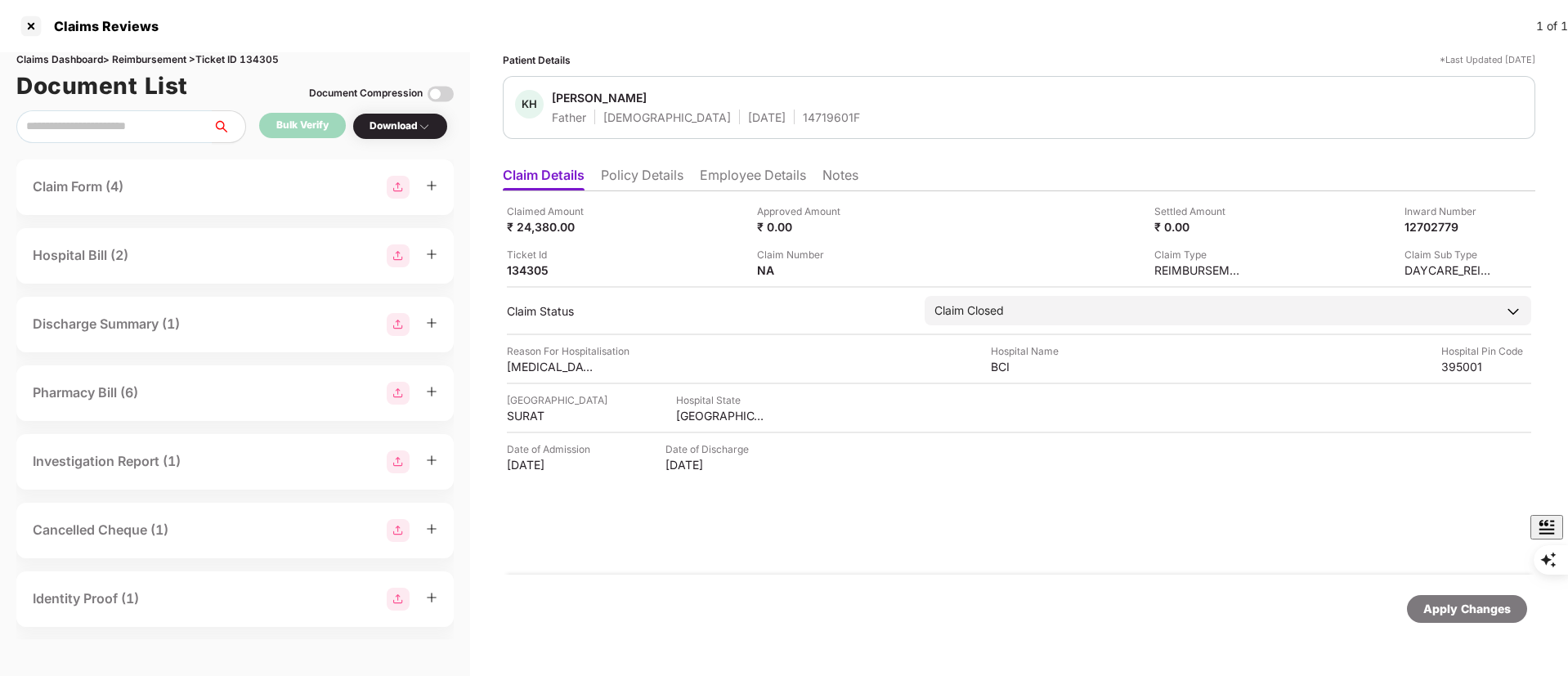
click at [744, 188] on li "Employee Details" at bounding box center [752, 178] width 106 height 23
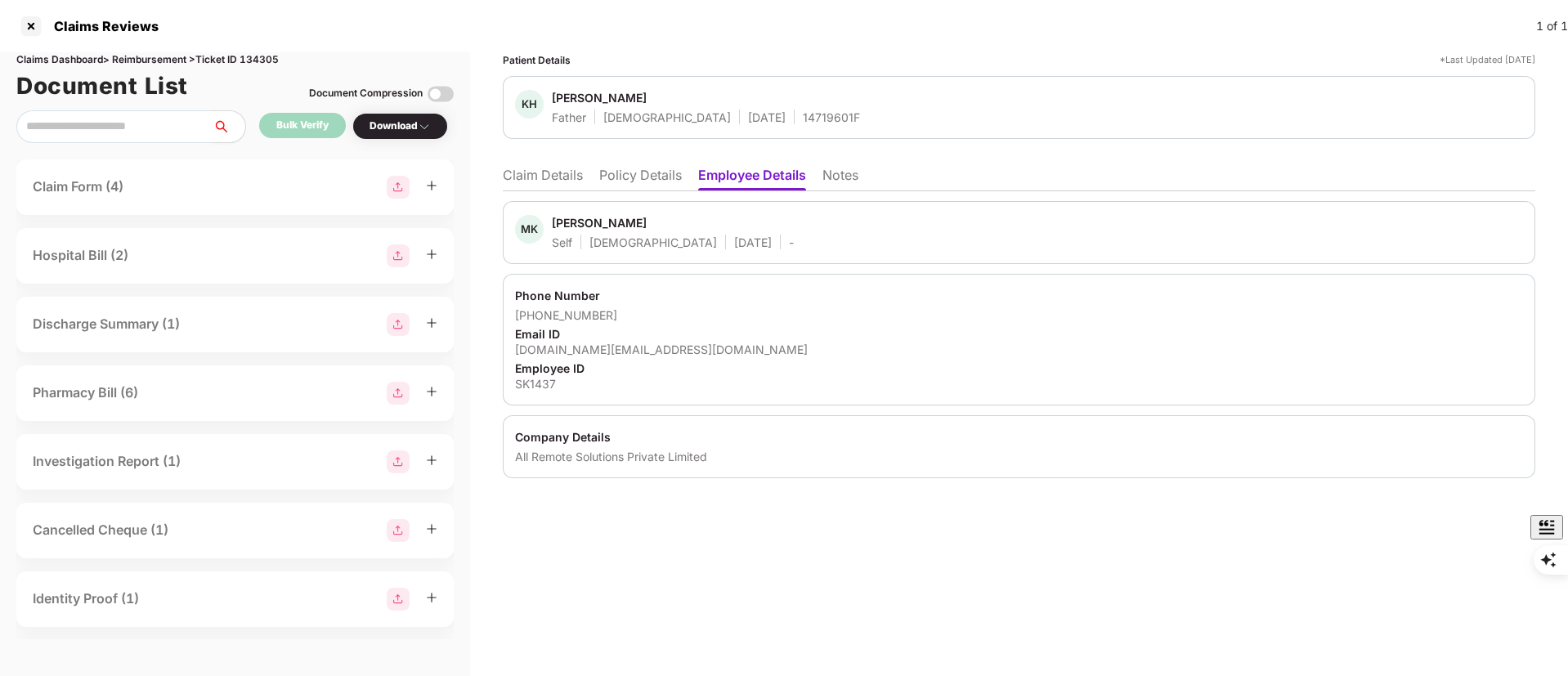
click at [547, 167] on li "Claim Details" at bounding box center [543, 178] width 81 height 23
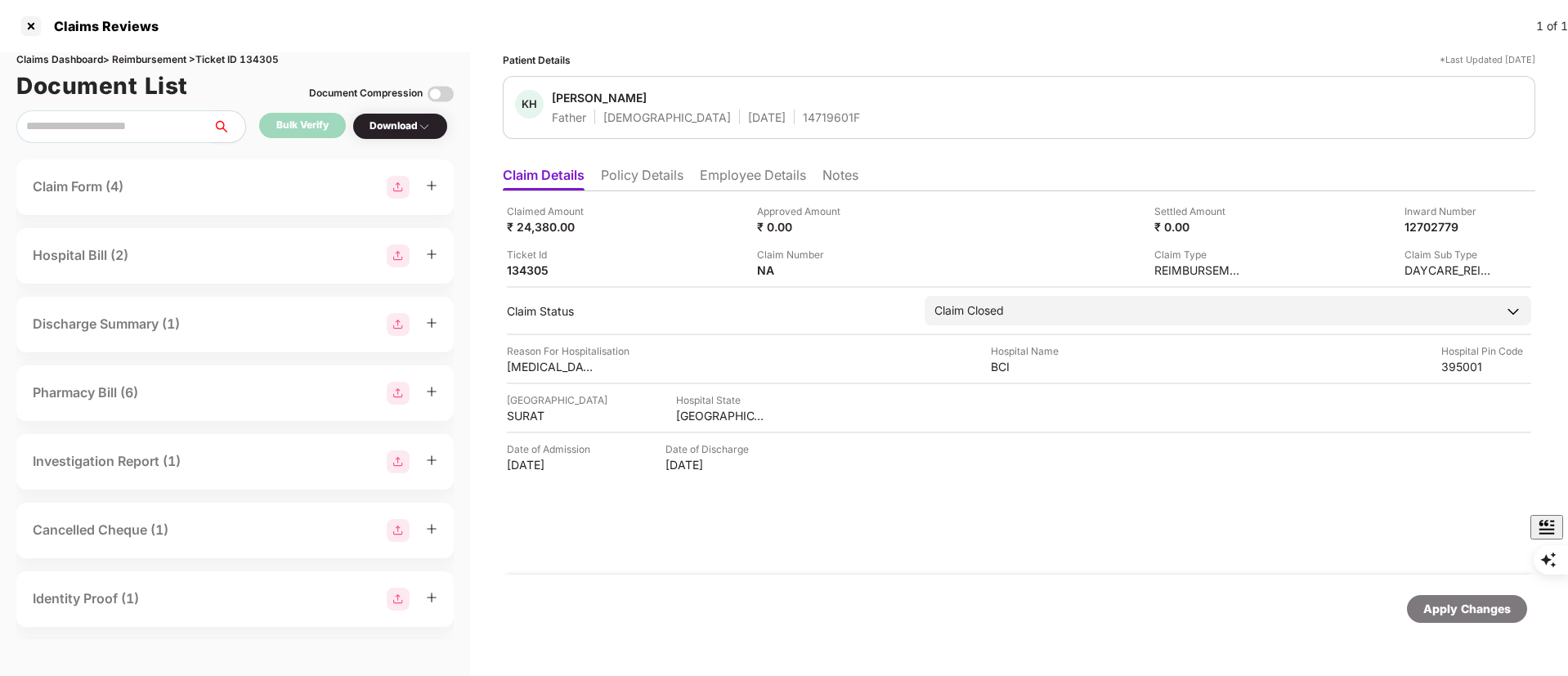
click at [664, 178] on li "Policy Details" at bounding box center [642, 178] width 82 height 23
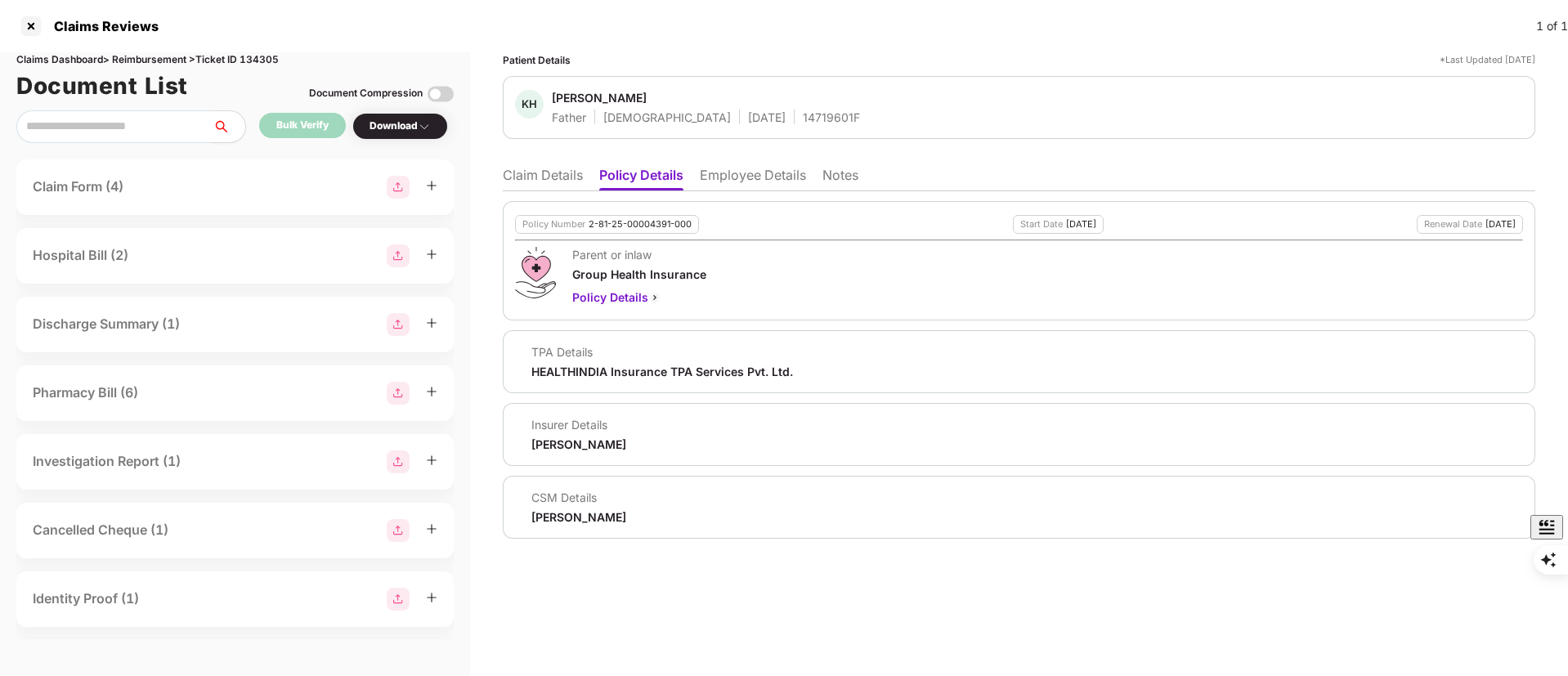
click at [563, 171] on li "Claim Details" at bounding box center [543, 178] width 81 height 23
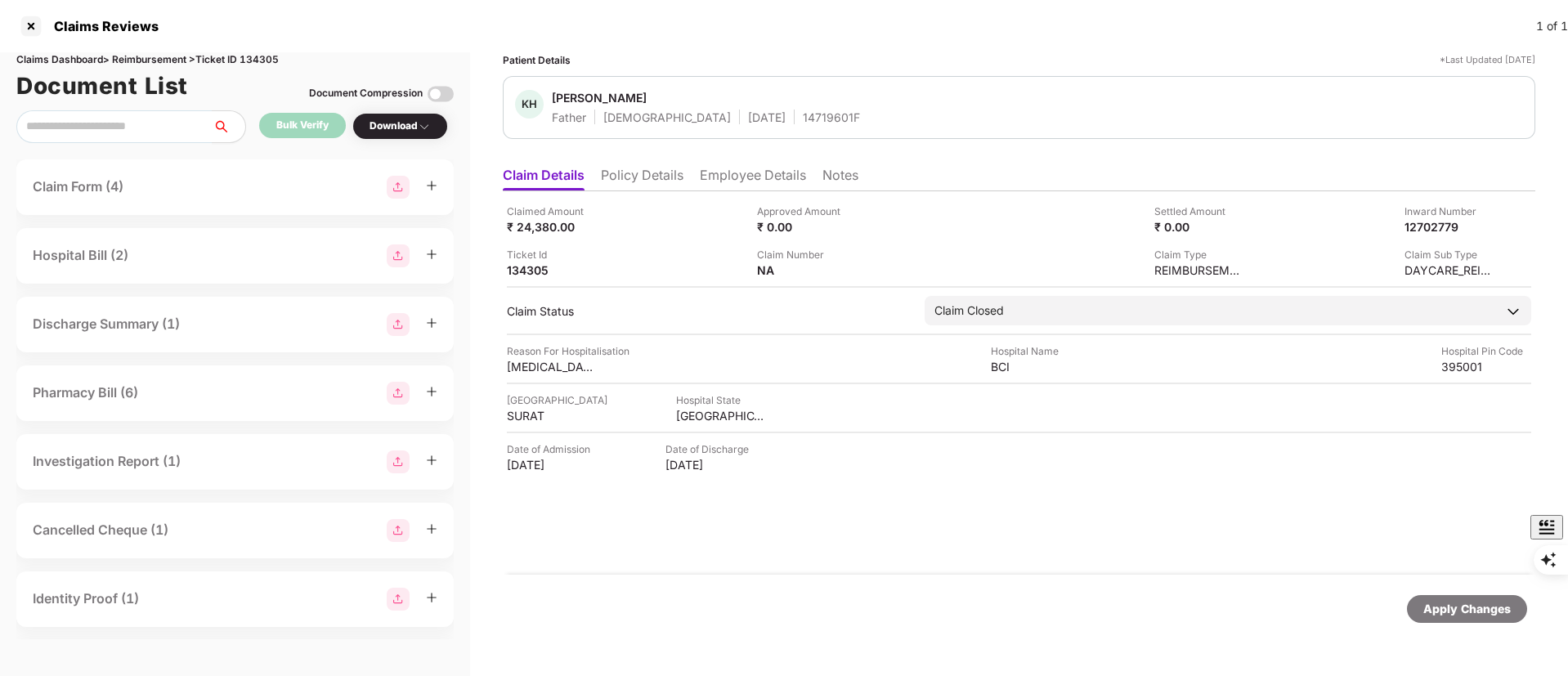
click at [747, 169] on li "Employee Details" at bounding box center [752, 178] width 106 height 23
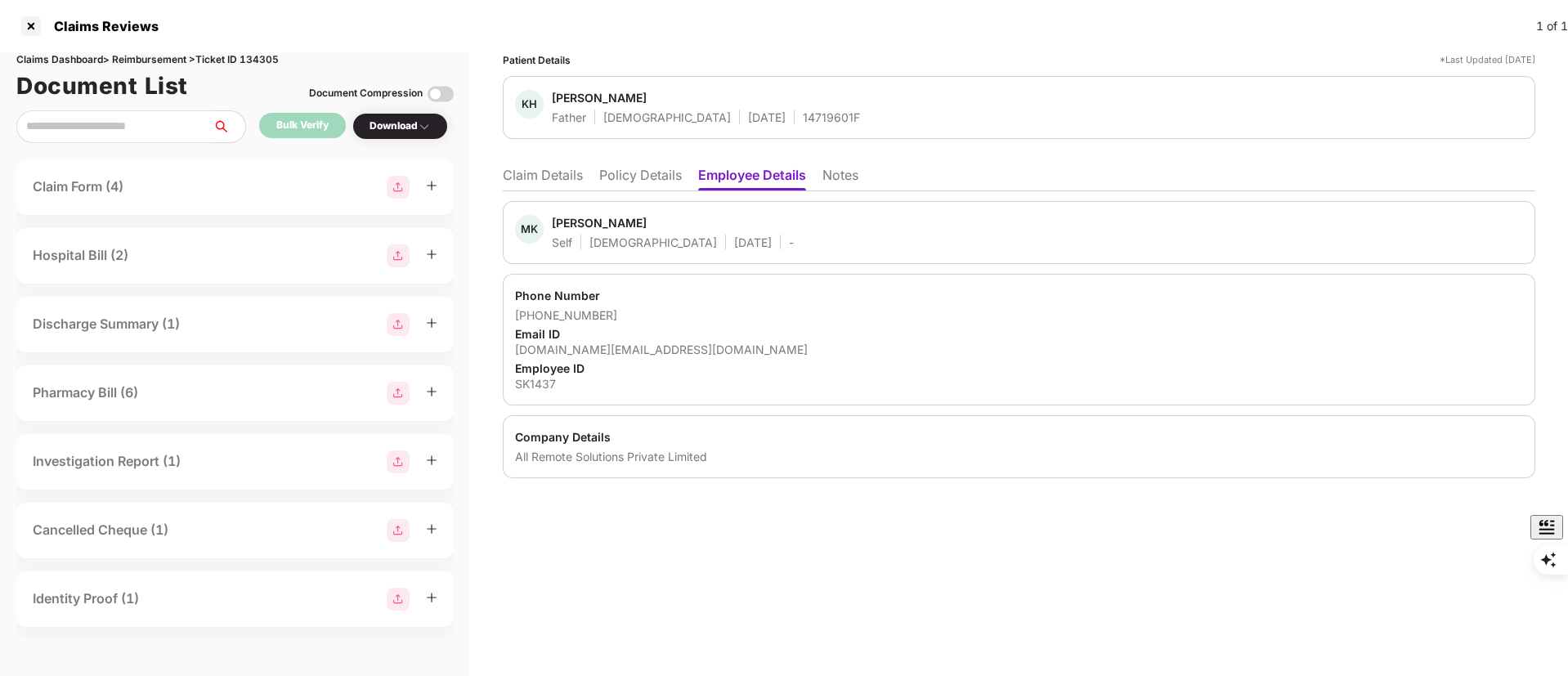
click at [560, 178] on li "Claim Details" at bounding box center [543, 178] width 81 height 23
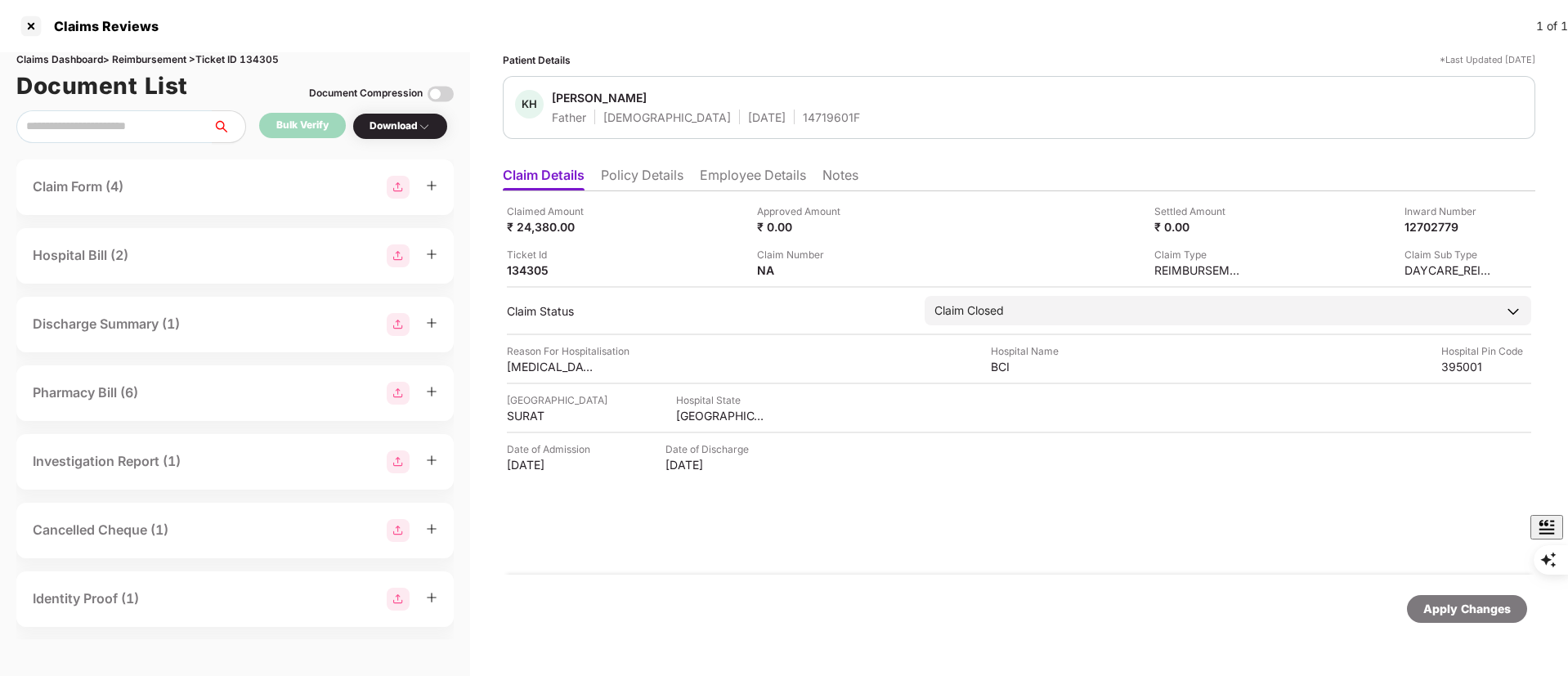
click at [803, 118] on div "14719601F" at bounding box center [831, 118] width 57 height 16
copy div "14719601F"
click at [662, 171] on li "Policy Details" at bounding box center [642, 178] width 82 height 23
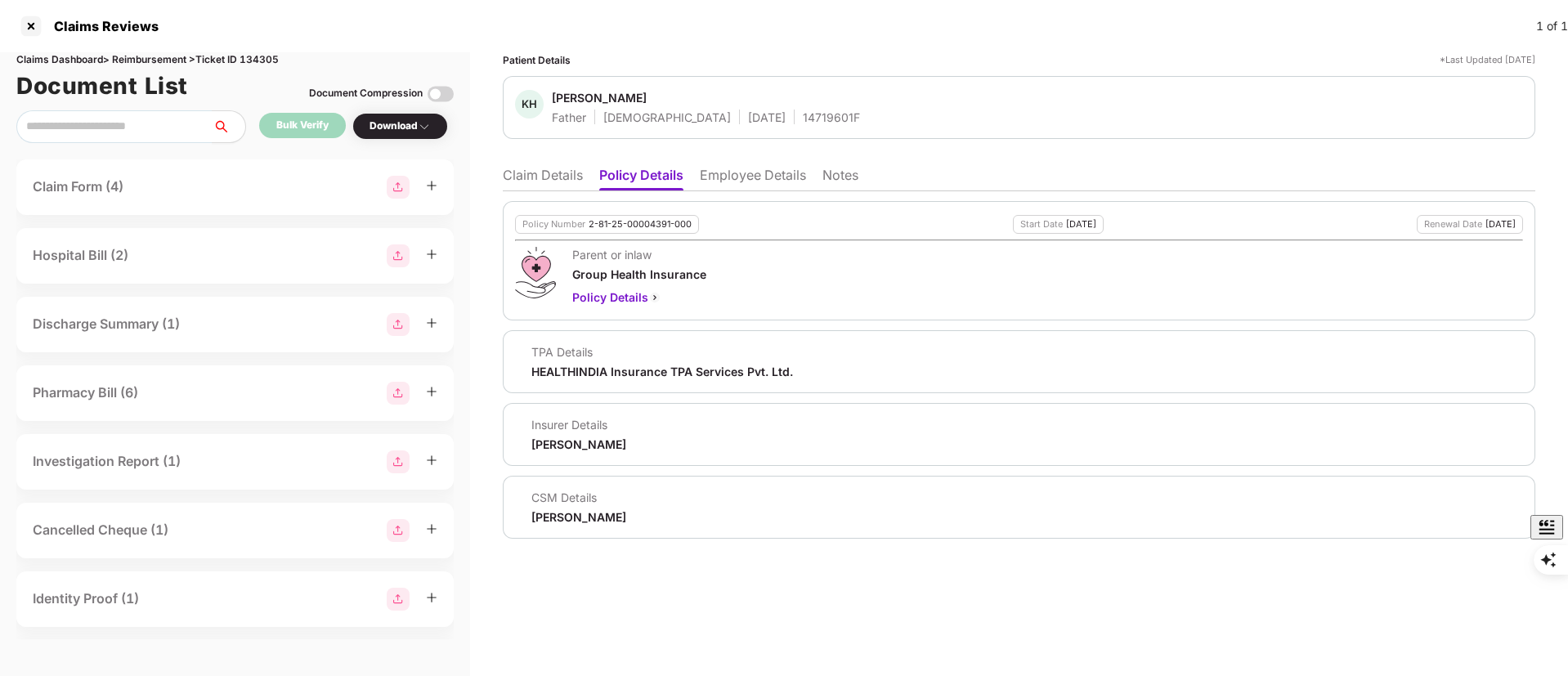
click at [741, 170] on li "Employee Details" at bounding box center [752, 178] width 106 height 23
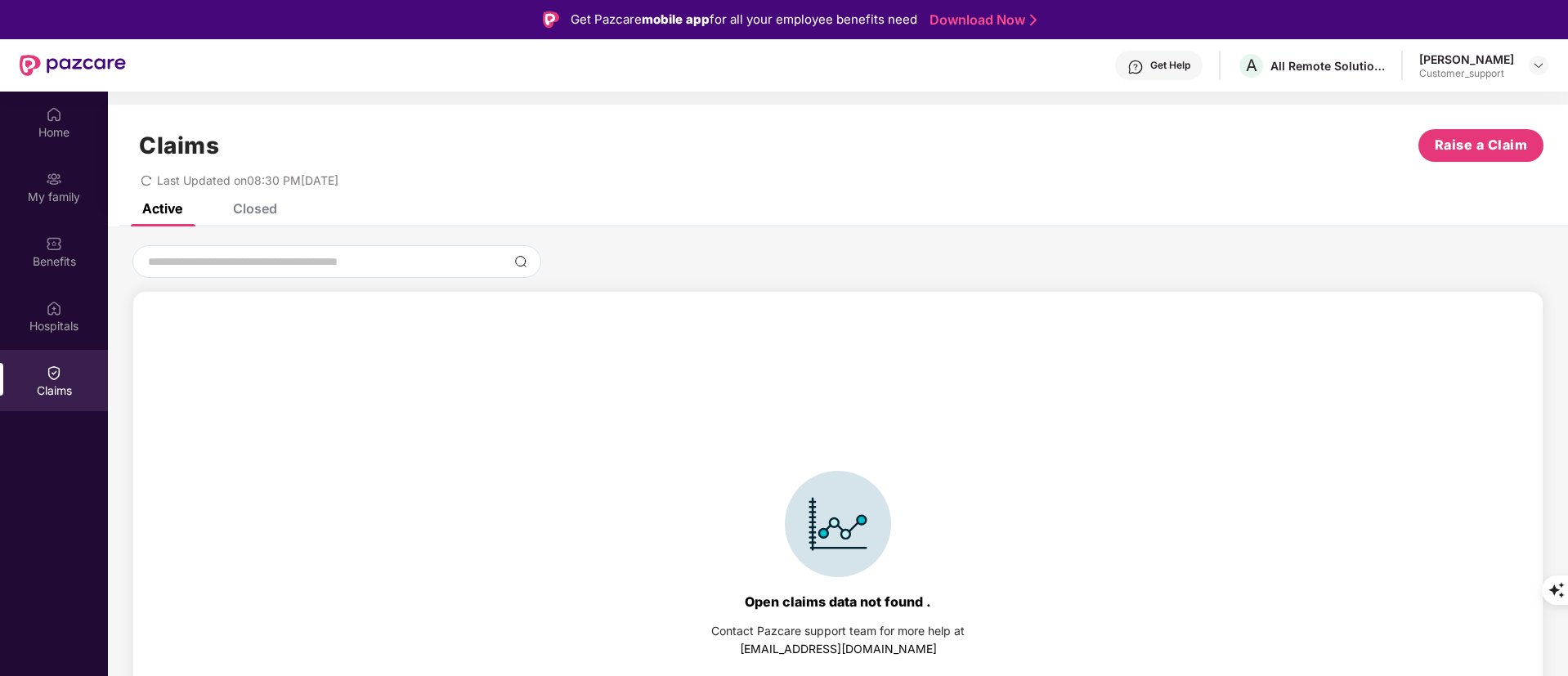
click at [263, 203] on div "Closed" at bounding box center [255, 208] width 44 height 16
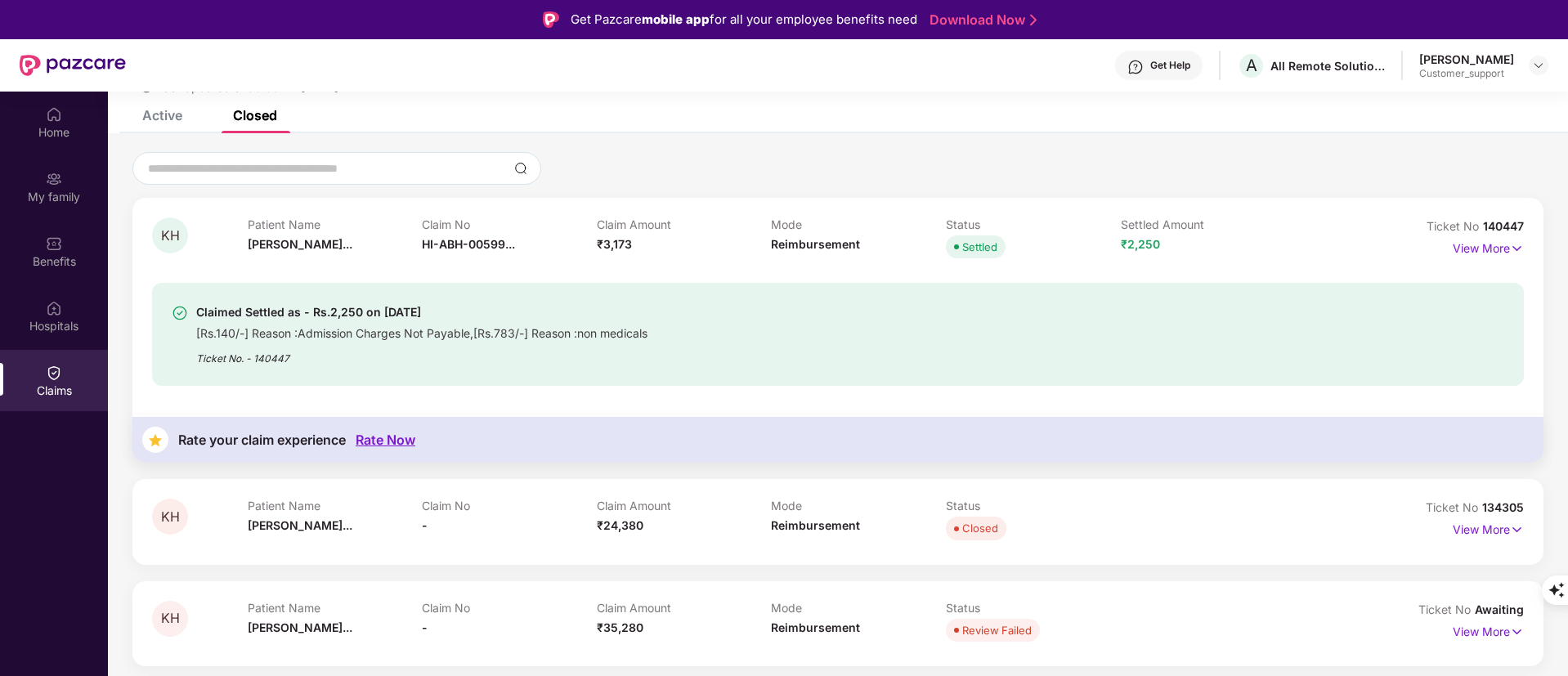
scroll to position [93, 0]
click at [1471, 537] on p "View More" at bounding box center [1488, 528] width 71 height 22
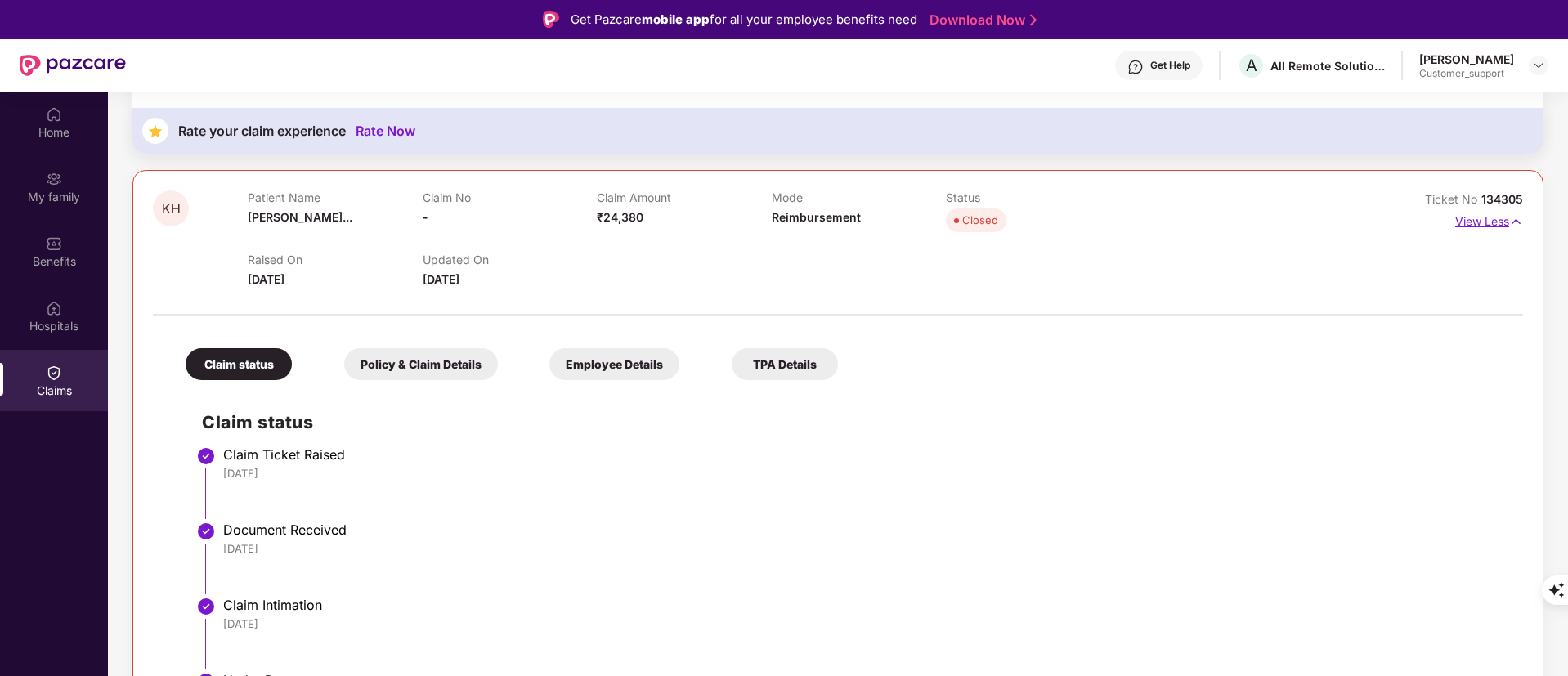
scroll to position [402, 0]
click at [414, 356] on div "Policy & Claim Details" at bounding box center [422, 364] width 154 height 32
